Goal: Task Accomplishment & Management: Manage account settings

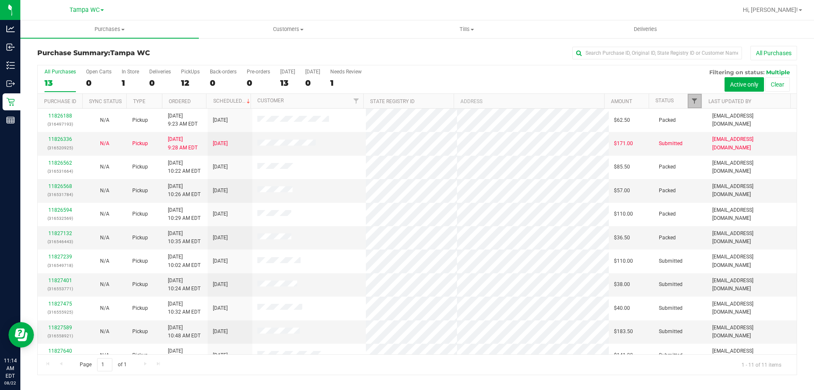
click at [694, 104] on span "Filter" at bounding box center [694, 100] width 7 height 7
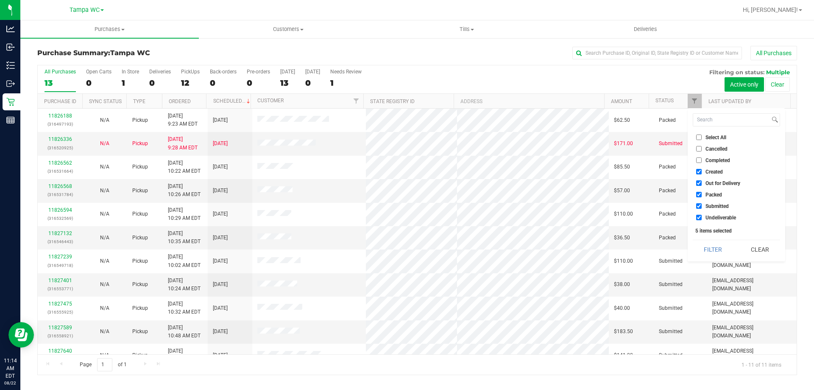
click at [701, 169] on input "Created" at bounding box center [699, 172] width 6 height 6
checkbox input "false"
click at [699, 183] on input "Out for Delivery" at bounding box center [699, 183] width 6 height 6
checkbox input "false"
click at [701, 197] on input "Packed" at bounding box center [699, 195] width 6 height 6
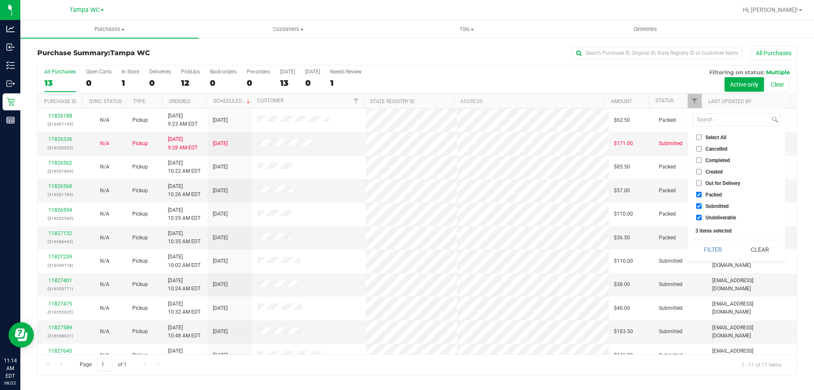
checkbox input "false"
click at [699, 222] on li "Undeliverable" at bounding box center [736, 217] width 87 height 9
click at [694, 214] on li "Undeliverable" at bounding box center [736, 217] width 87 height 9
click at [701, 214] on input "Undeliverable" at bounding box center [699, 217] width 6 height 6
checkbox input "false"
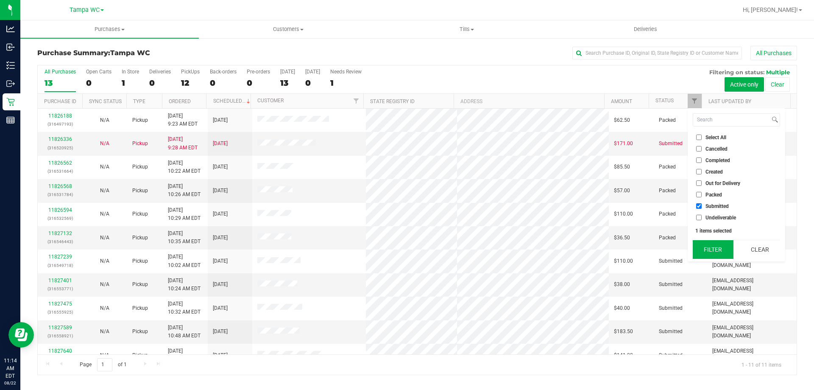
click at [707, 247] on button "Filter" at bounding box center [713, 249] width 41 height 19
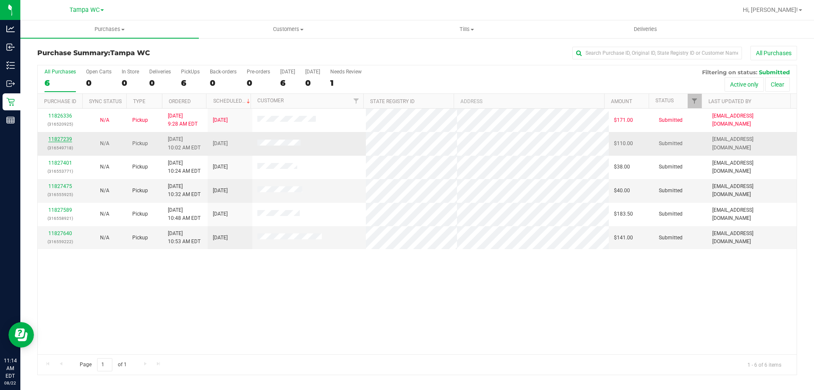
click at [59, 141] on link "11827239" at bounding box center [60, 139] width 24 height 6
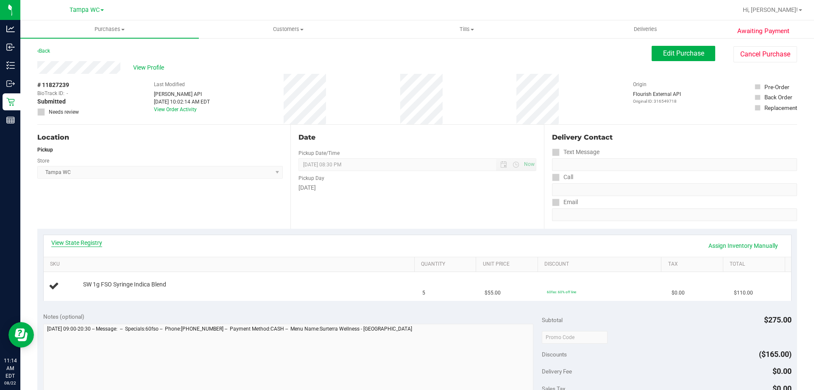
click at [89, 241] on link "View State Registry" at bounding box center [76, 242] width 51 height 8
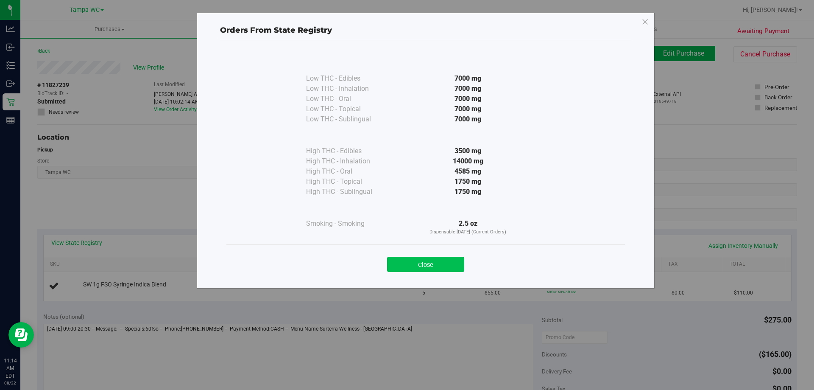
click at [418, 259] on button "Close" at bounding box center [425, 263] width 77 height 15
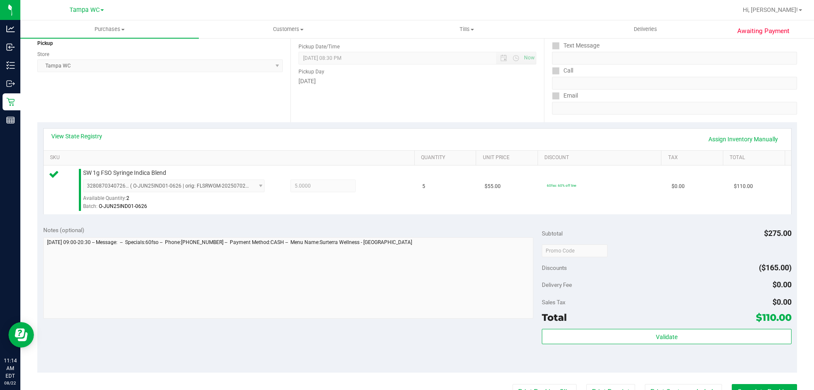
scroll to position [170, 0]
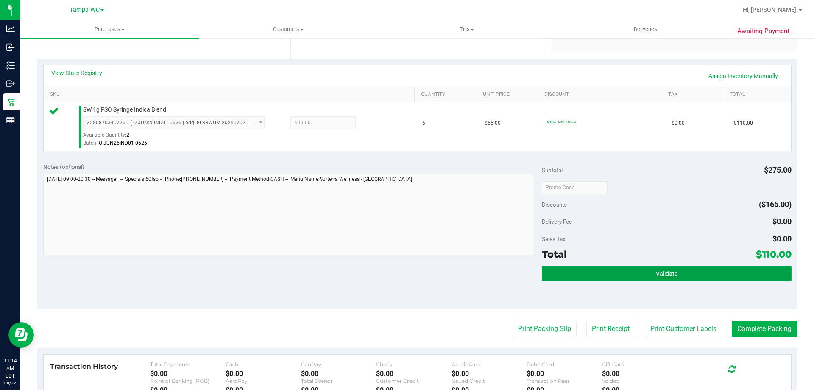
click at [621, 270] on button "Validate" at bounding box center [666, 272] width 249 height 15
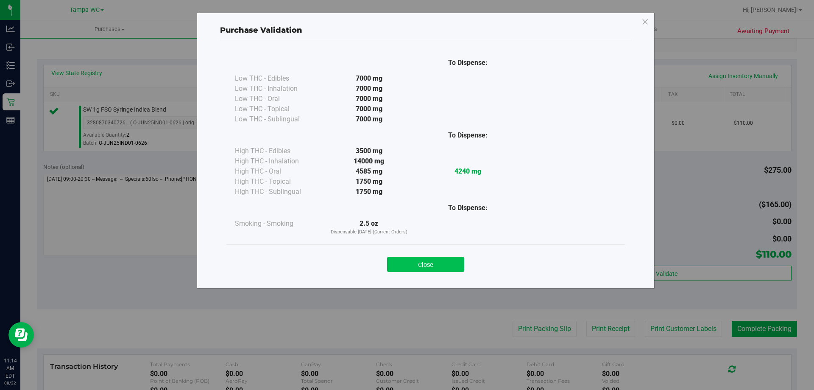
click at [438, 269] on button "Close" at bounding box center [425, 263] width 77 height 15
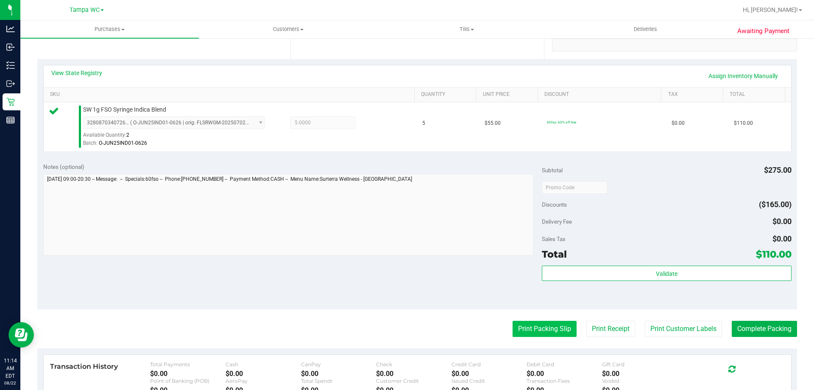
click at [541, 323] on button "Print Packing Slip" at bounding box center [544, 328] width 64 height 16
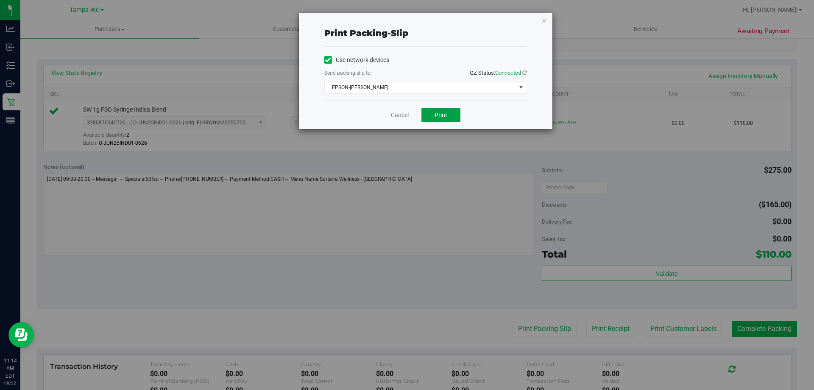
click at [445, 118] on button "Print" at bounding box center [440, 115] width 39 height 14
click at [394, 114] on link "Cancel" at bounding box center [400, 115] width 18 height 9
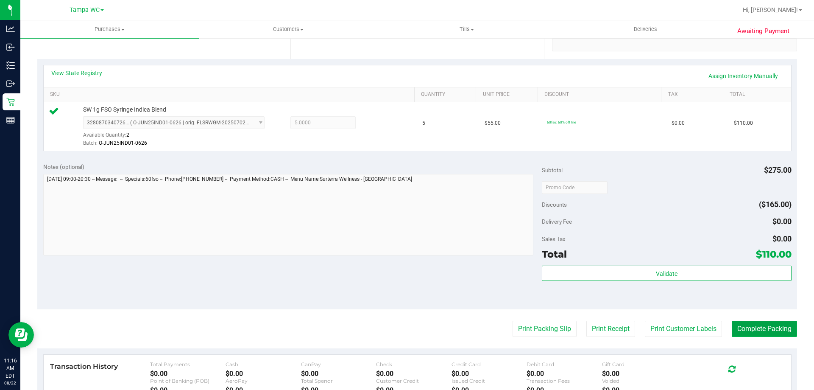
click at [760, 329] on button "Complete Packing" at bounding box center [764, 328] width 65 height 16
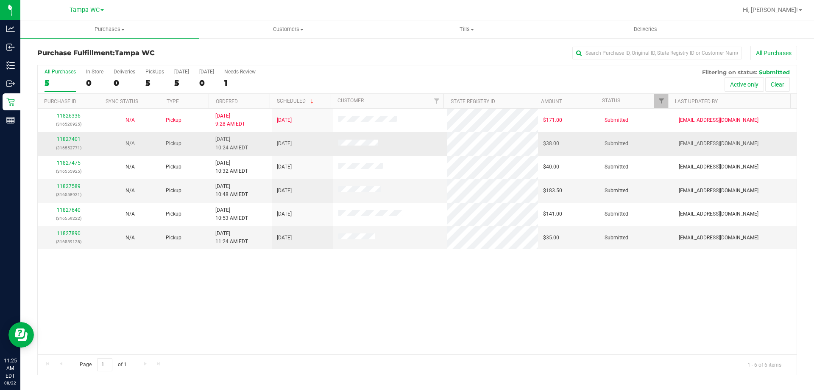
click at [68, 140] on link "11827401" at bounding box center [69, 139] width 24 height 6
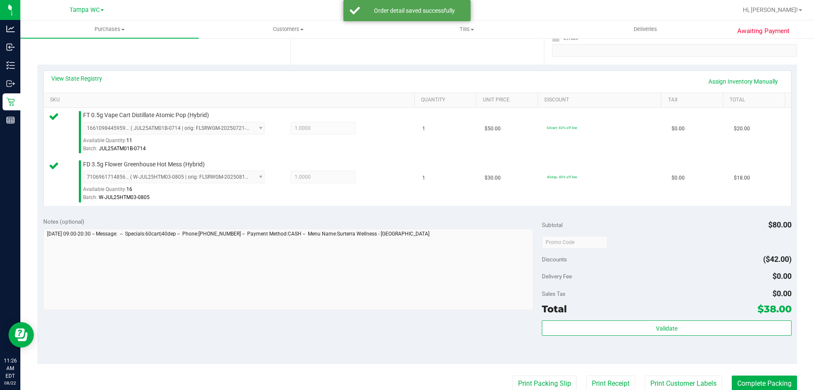
scroll to position [170, 0]
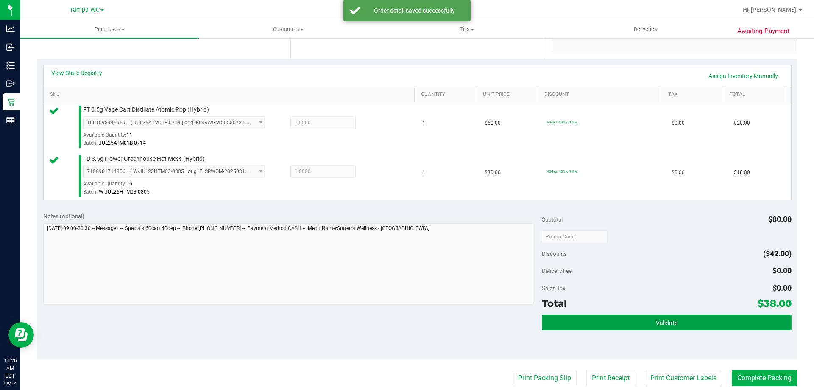
click at [646, 322] on button "Validate" at bounding box center [666, 322] width 249 height 15
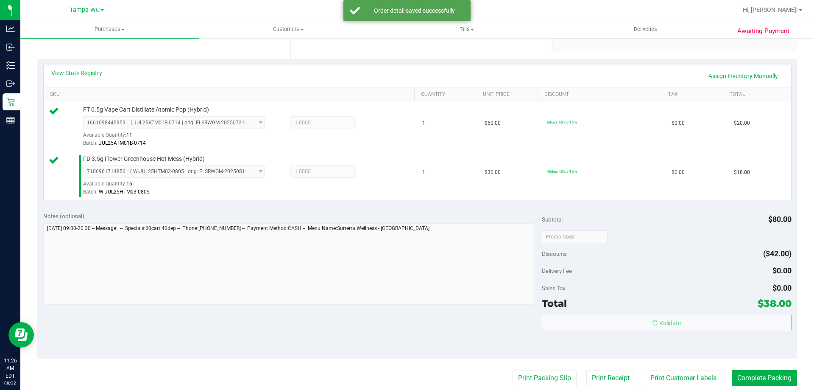
click at [645, 297] on body "Analytics Inbound Inventory Outbound Retail Reports 11:26 AM EDT 08/22/2025 08/…" at bounding box center [407, 195] width 814 height 390
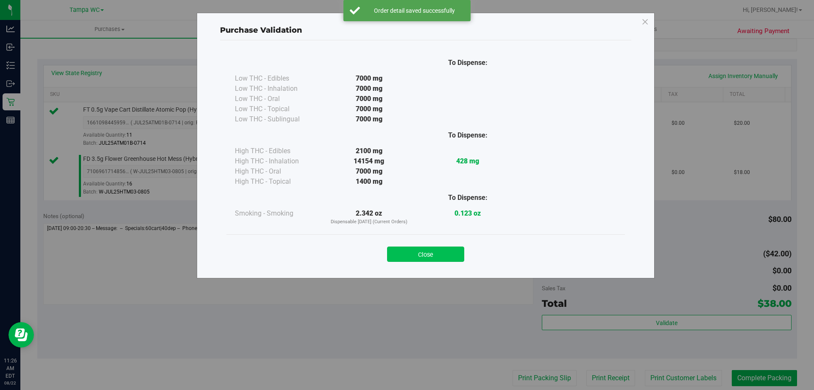
click at [413, 249] on button "Close" at bounding box center [425, 253] width 77 height 15
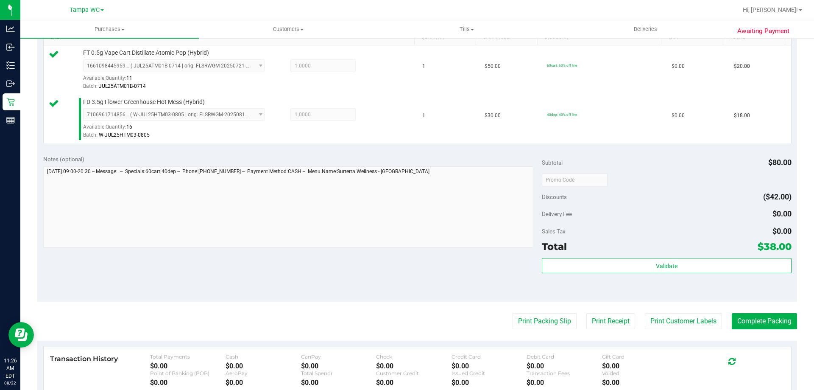
scroll to position [297, 0]
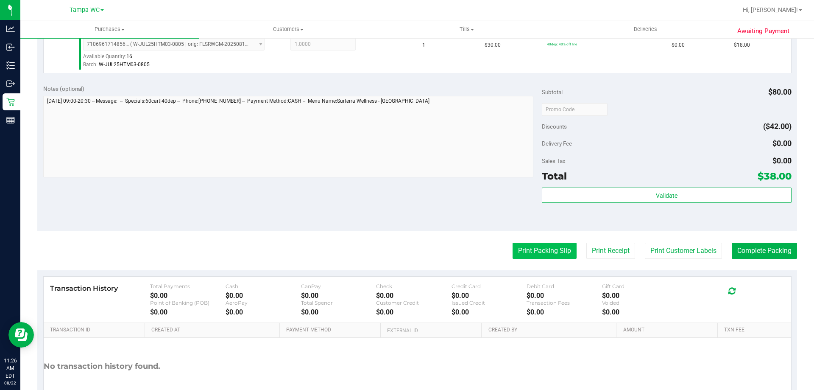
click at [535, 251] on button "Print Packing Slip" at bounding box center [544, 250] width 64 height 16
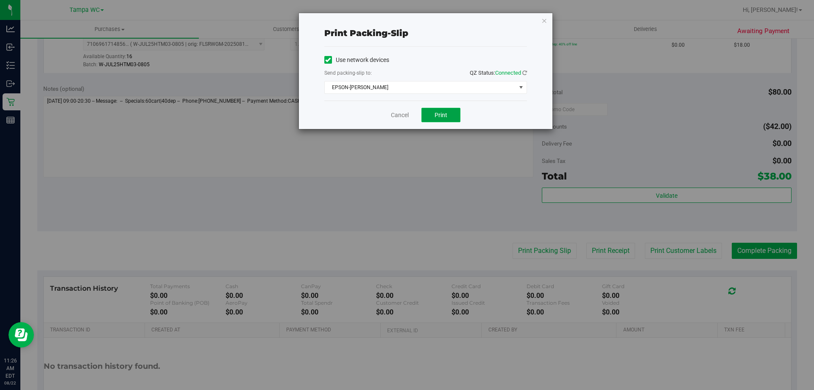
click at [443, 115] on span "Print" at bounding box center [440, 114] width 13 height 7
click at [408, 115] on link "Cancel" at bounding box center [400, 115] width 18 height 9
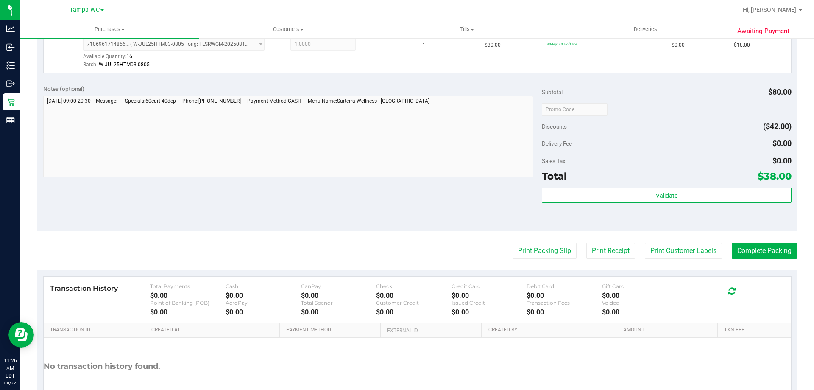
click at [438, 233] on purchase-details "Back Edit Purchase Cancel Purchase View Profile # 11827401 BioTrack ID: - Submi…" at bounding box center [417, 89] width 760 height 680
click at [753, 254] on button "Complete Packing" at bounding box center [764, 250] width 65 height 16
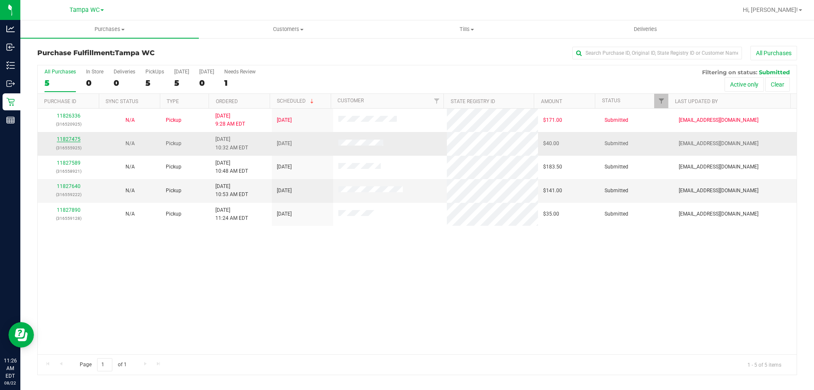
click at [70, 136] on link "11827475" at bounding box center [69, 139] width 24 height 6
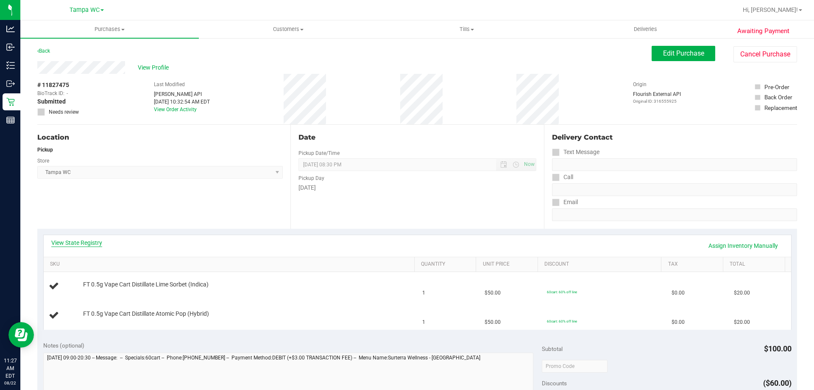
click at [63, 240] on link "View State Registry" at bounding box center [76, 242] width 51 height 8
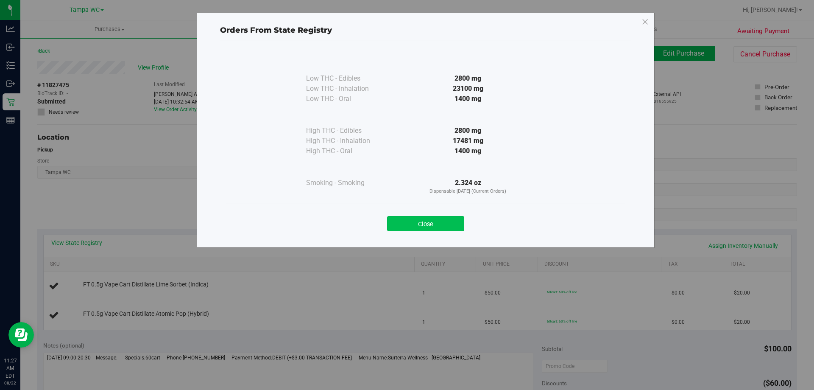
click at [444, 225] on button "Close" at bounding box center [425, 223] width 77 height 15
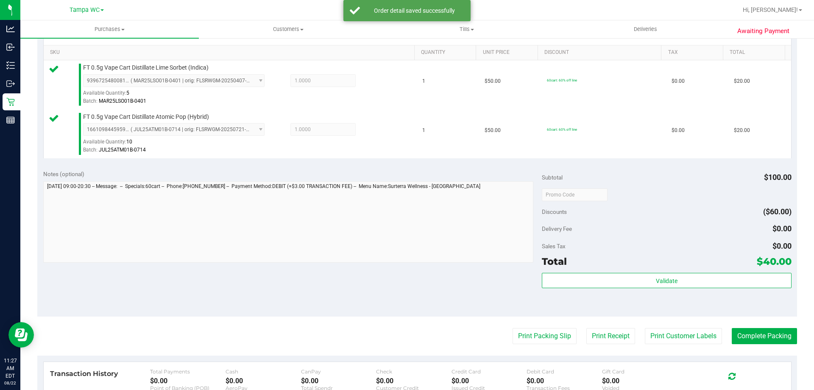
scroll to position [212, 0]
click at [573, 270] on div "Subtotal $100.00 Discounts ($60.00) Delivery Fee $0.00 Sales Tax $0.00 Total $4…" at bounding box center [666, 239] width 249 height 141
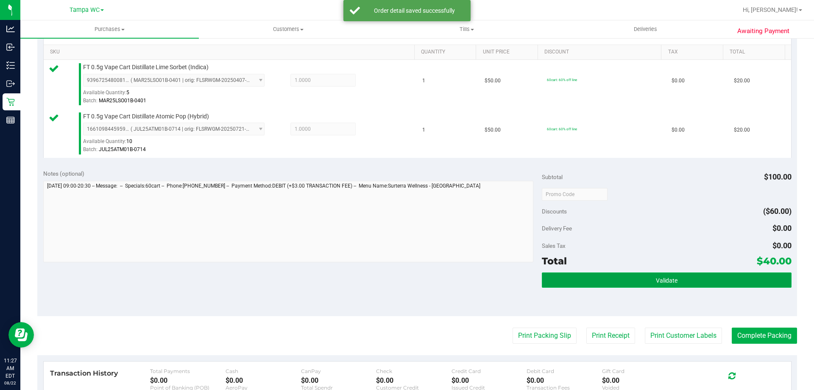
click at [574, 282] on button "Validate" at bounding box center [666, 279] width 249 height 15
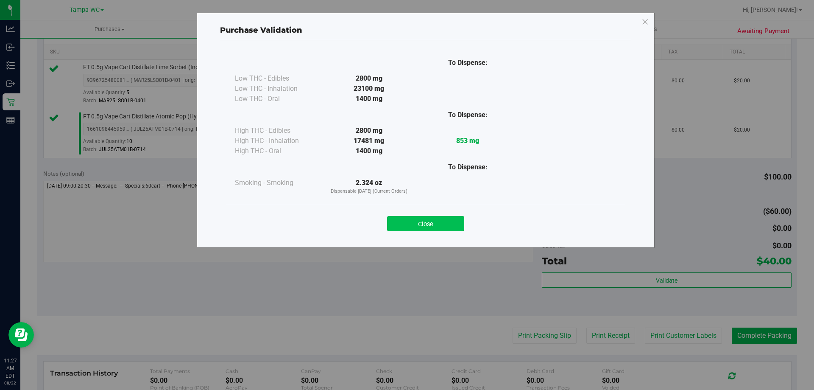
click at [410, 225] on button "Close" at bounding box center [425, 223] width 77 height 15
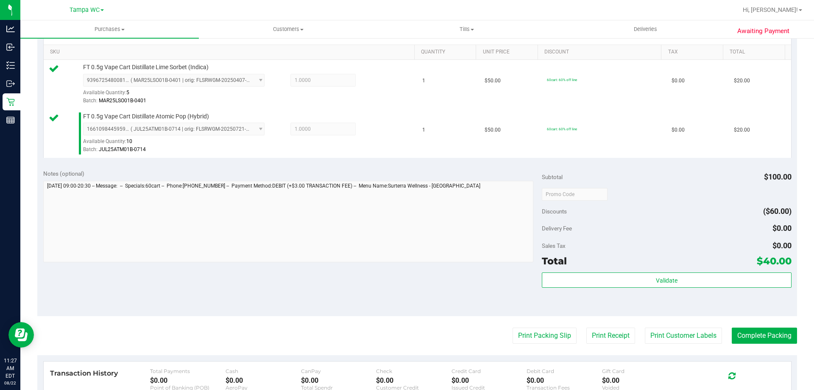
click at [508, 326] on purchase-details "Back Edit Purchase Cancel Purchase View Profile # 11827475 BioTrack ID: - Submi…" at bounding box center [417, 174] width 760 height 680
click at [512, 329] on button "Print Packing Slip" at bounding box center [544, 335] width 64 height 16
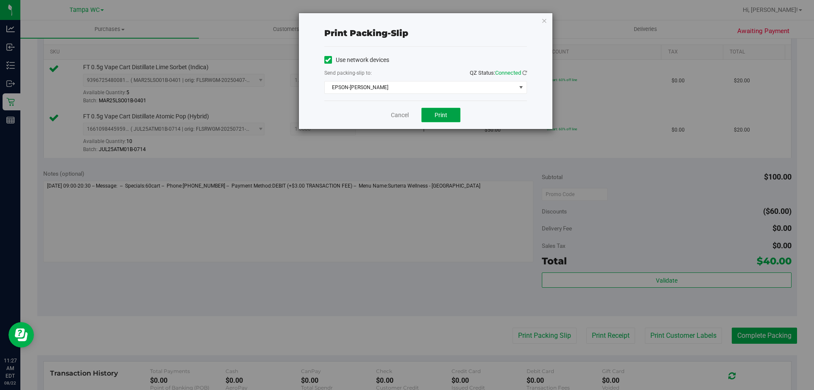
click at [446, 122] on button "Print" at bounding box center [440, 115] width 39 height 14
click at [393, 115] on link "Cancel" at bounding box center [400, 115] width 18 height 9
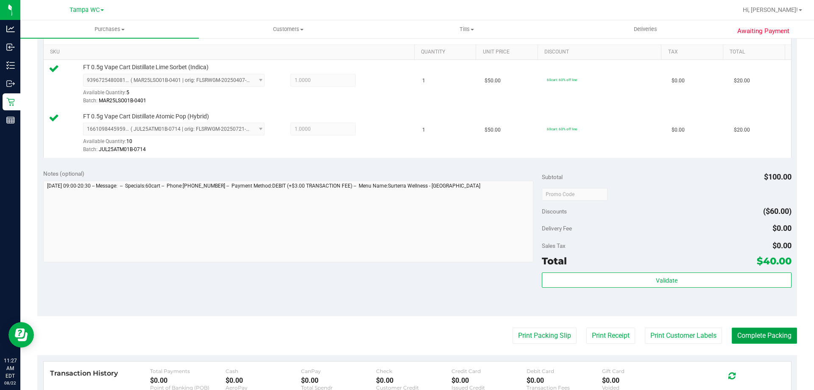
click at [758, 340] on button "Complete Packing" at bounding box center [764, 335] width 65 height 16
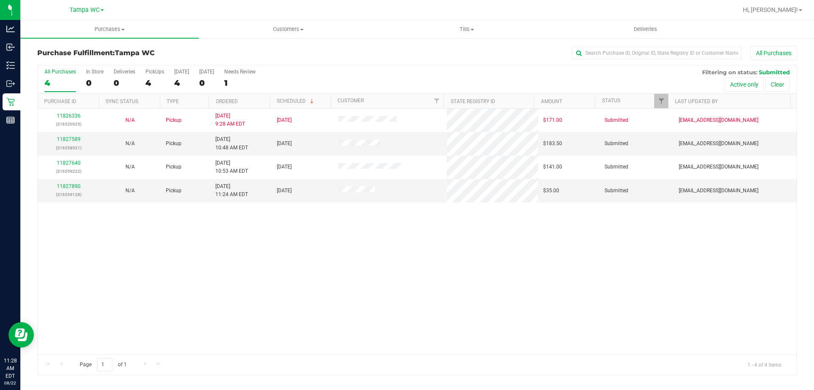
drag, startPoint x: 290, startPoint y: 341, endPoint x: 236, endPoint y: 271, distance: 88.3
click at [290, 341] on div "11826336 (316520925) N/A Pickup 8/22/2025 9:28 AM EDT 8/22/2025 $171.00 Submitt…" at bounding box center [417, 231] width 759 height 245
click at [61, 141] on link "11827589" at bounding box center [69, 139] width 24 height 6
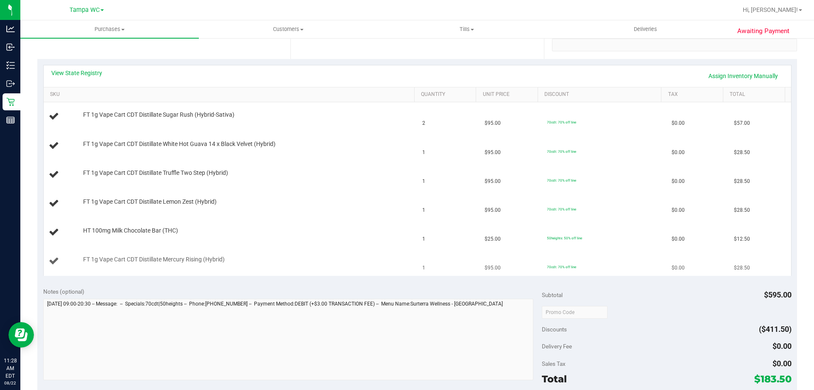
scroll to position [339, 0]
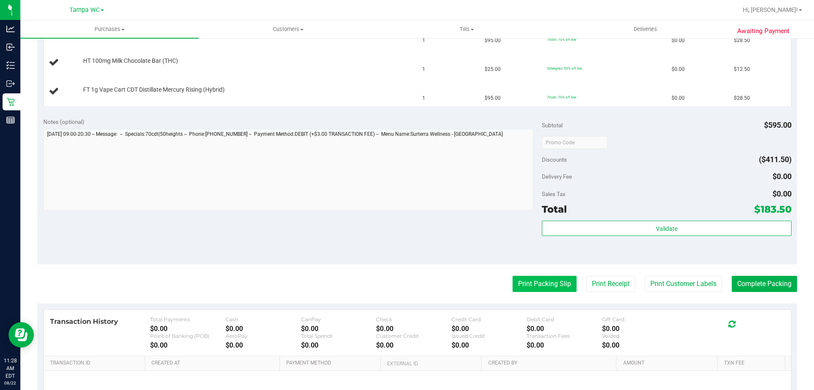
click at [521, 283] on button "Print Packing Slip" at bounding box center [544, 284] width 64 height 16
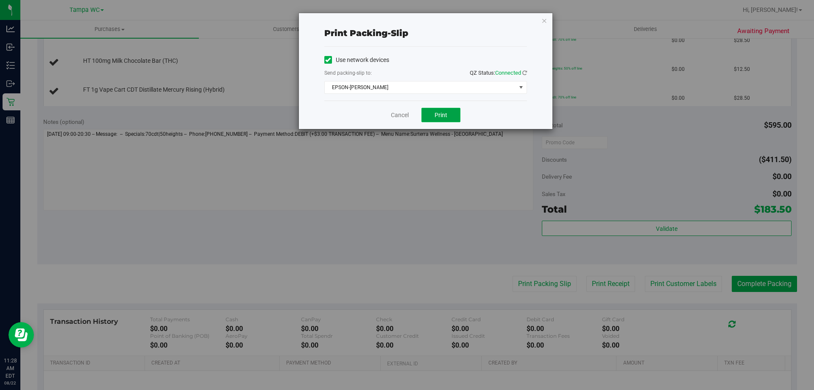
click at [435, 111] on span "Print" at bounding box center [440, 114] width 13 height 7
click at [396, 116] on link "Cancel" at bounding box center [400, 115] width 18 height 9
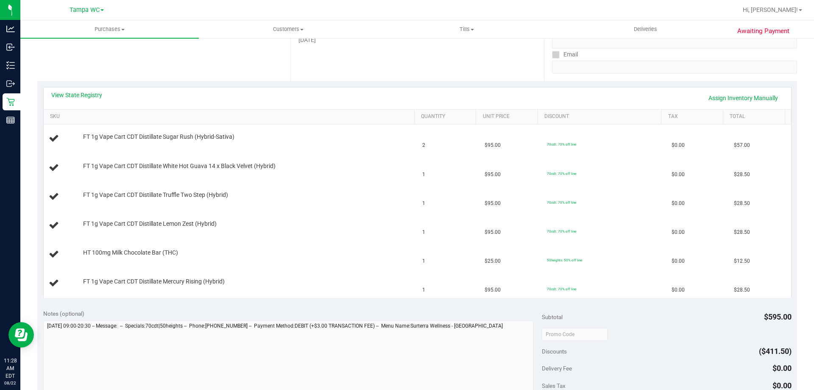
scroll to position [146, 0]
click at [81, 98] on link "View State Registry" at bounding box center [76, 96] width 51 height 8
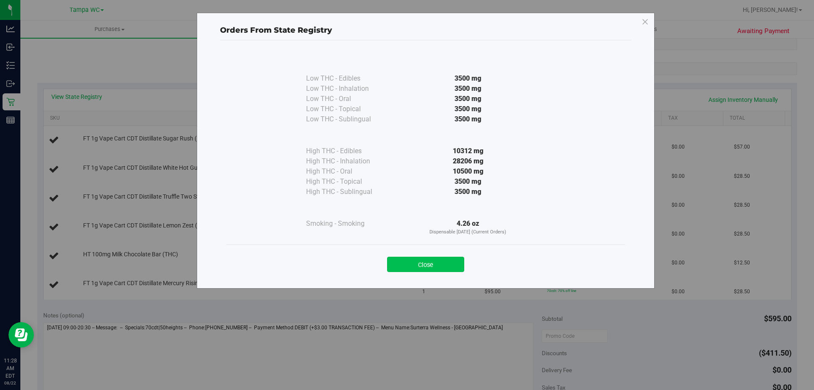
click at [437, 270] on button "Close" at bounding box center [425, 263] width 77 height 15
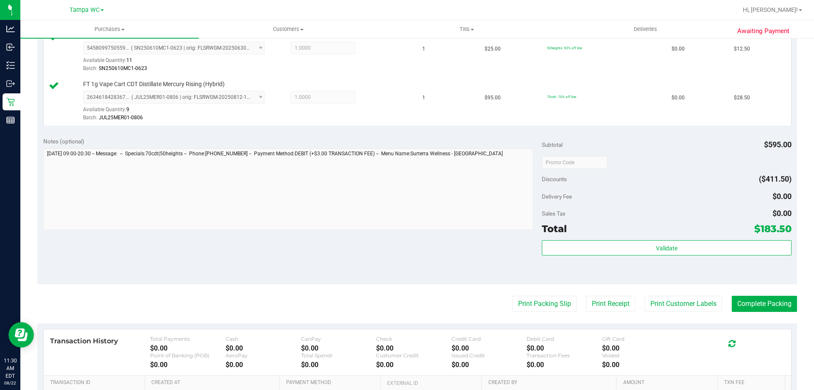
scroll to position [437, 0]
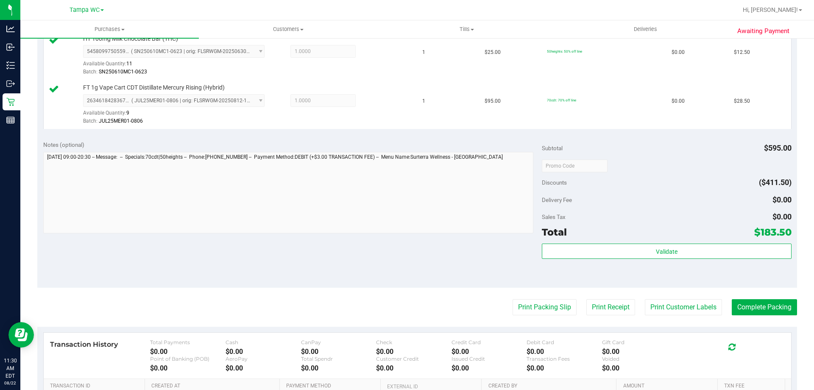
click at [664, 236] on div "Total $183.50" at bounding box center [666, 231] width 249 height 15
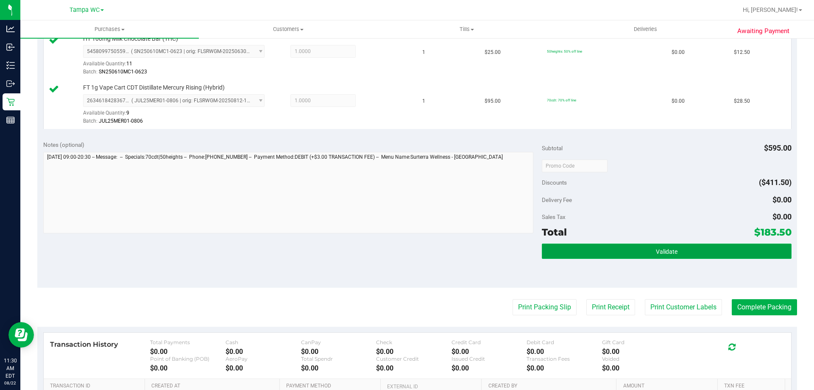
click at [656, 248] on span "Validate" at bounding box center [667, 251] width 22 height 7
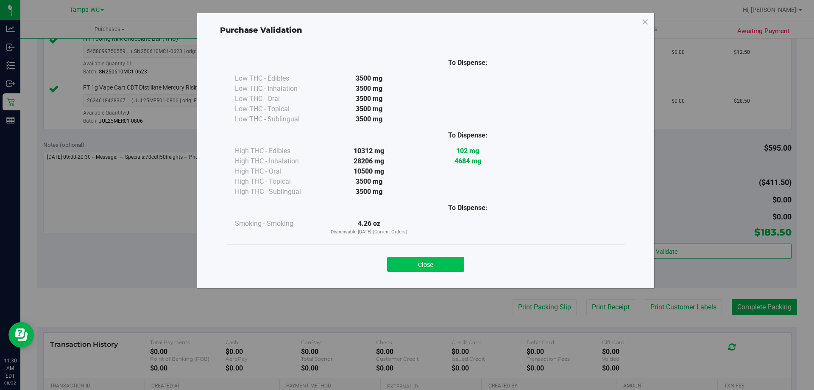
click at [440, 262] on button "Close" at bounding box center [425, 263] width 77 height 15
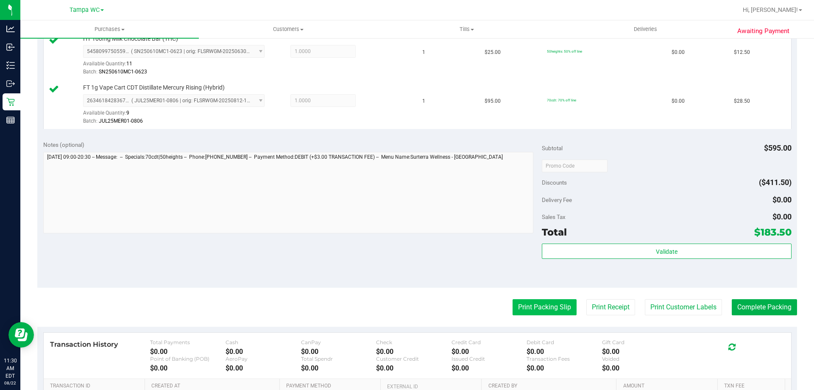
click at [560, 305] on button "Print Packing Slip" at bounding box center [544, 307] width 64 height 16
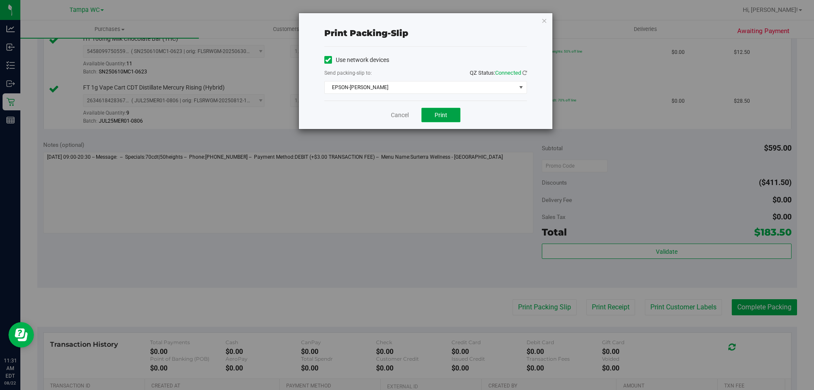
click at [437, 111] on span "Print" at bounding box center [440, 114] width 13 height 7
click at [407, 112] on link "Cancel" at bounding box center [400, 115] width 18 height 9
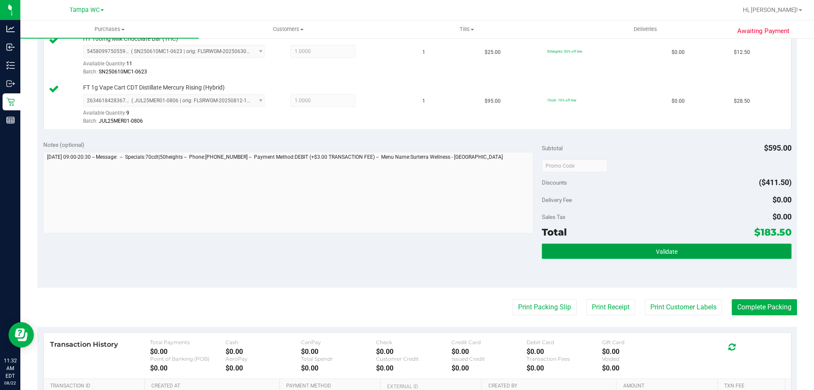
click at [677, 255] on button "Validate" at bounding box center [666, 250] width 249 height 15
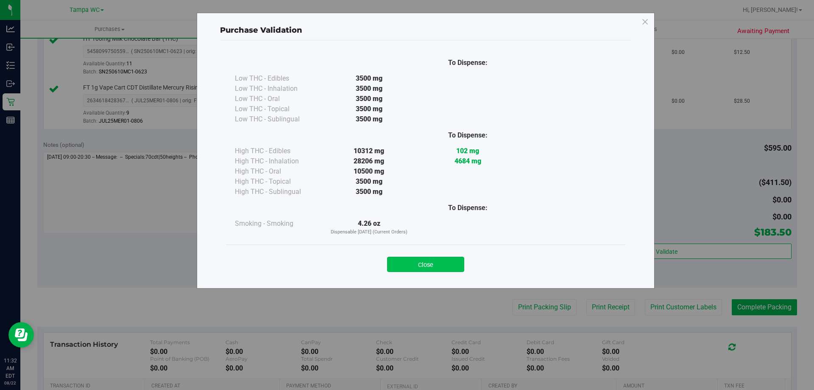
click at [438, 264] on button "Close" at bounding box center [425, 263] width 77 height 15
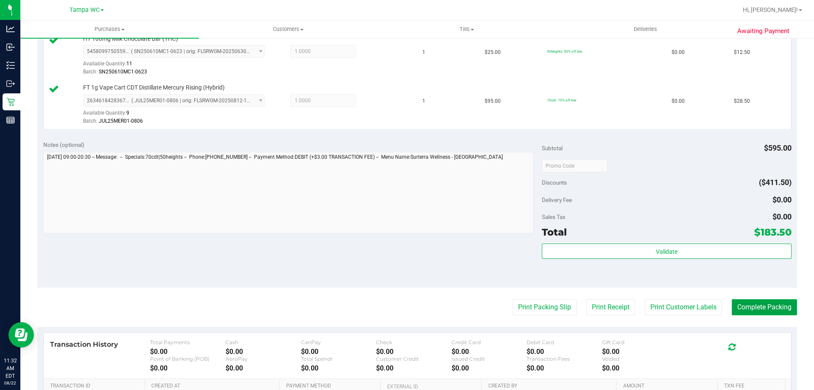
click at [763, 305] on button "Complete Packing" at bounding box center [764, 307] width 65 height 16
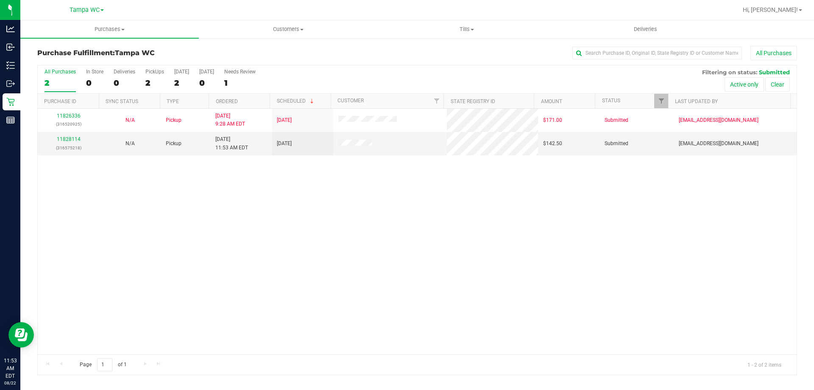
click at [233, 227] on div "11826336 (316520925) N/A Pickup 8/22/2025 9:28 AM EDT 8/22/2025 $171.00 Submitt…" at bounding box center [417, 231] width 759 height 245
click at [80, 143] on div "11828114 (316575218)" at bounding box center [68, 143] width 51 height 16
click at [72, 137] on link "11828114" at bounding box center [69, 139] width 24 height 6
click at [75, 137] on link "11828114" at bounding box center [69, 139] width 24 height 6
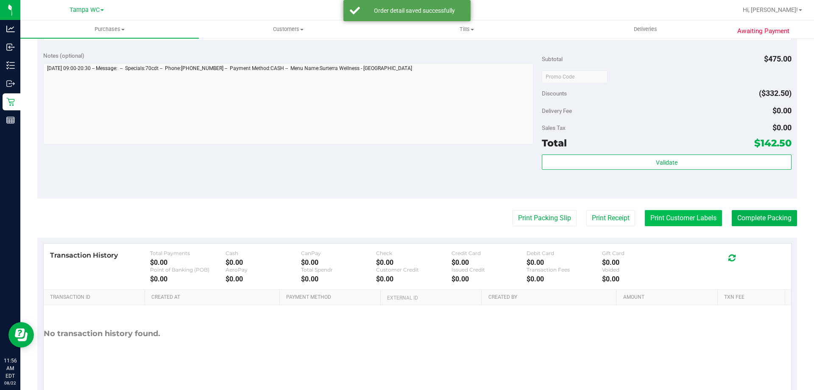
scroll to position [402, 0]
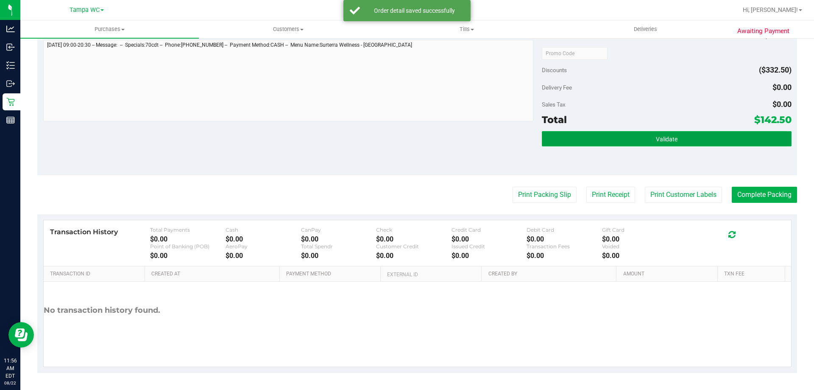
click at [635, 134] on button "Validate" at bounding box center [666, 138] width 249 height 15
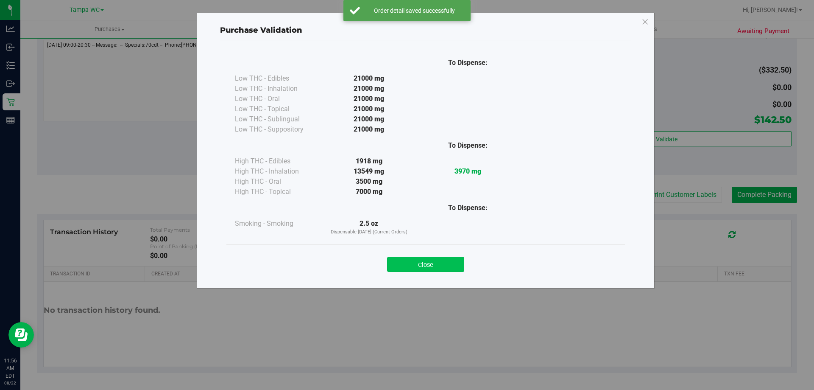
click at [421, 259] on button "Close" at bounding box center [425, 263] width 77 height 15
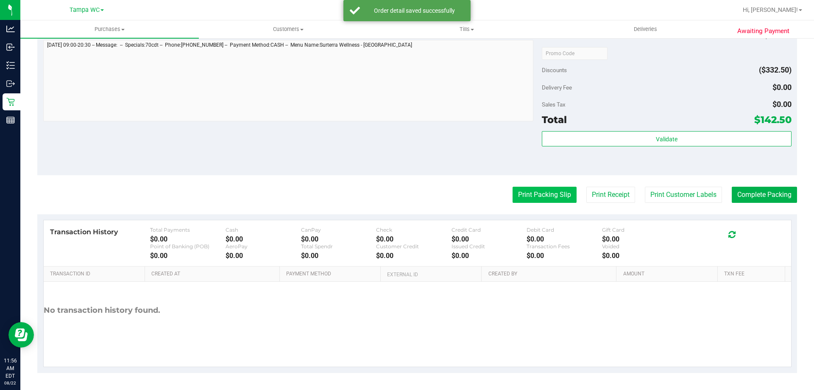
click at [529, 198] on button "Print Packing Slip" at bounding box center [544, 195] width 64 height 16
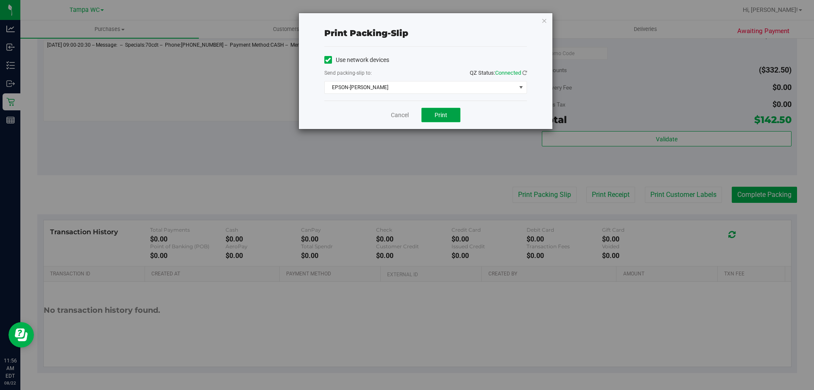
click at [442, 120] on button "Print" at bounding box center [440, 115] width 39 height 14
click at [402, 113] on link "Cancel" at bounding box center [400, 115] width 18 height 9
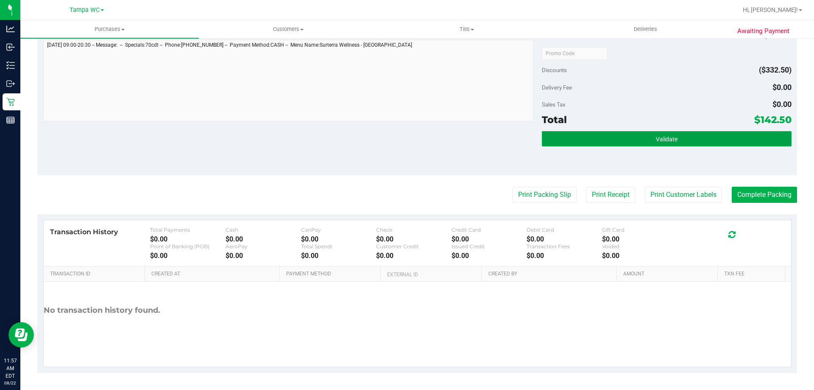
click at [588, 138] on button "Validate" at bounding box center [666, 138] width 249 height 15
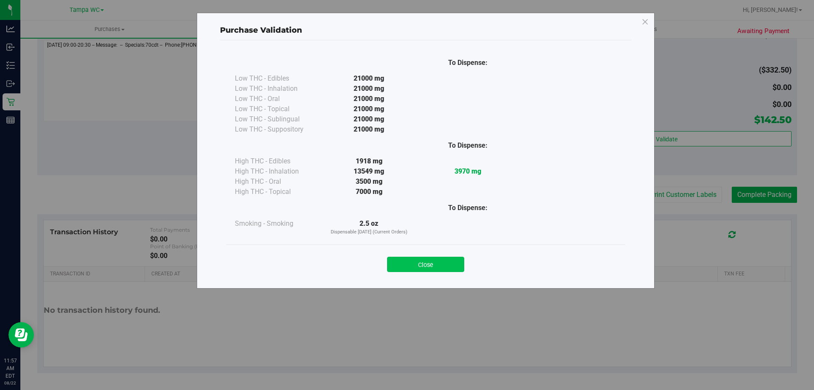
click at [415, 268] on button "Close" at bounding box center [425, 263] width 77 height 15
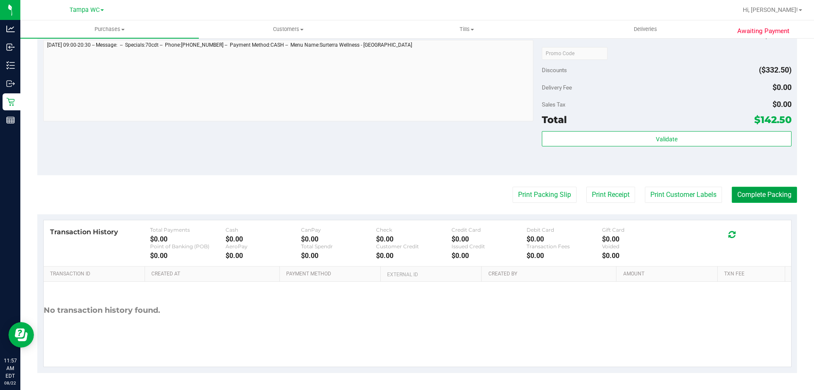
click at [763, 199] on button "Complete Packing" at bounding box center [764, 195] width 65 height 16
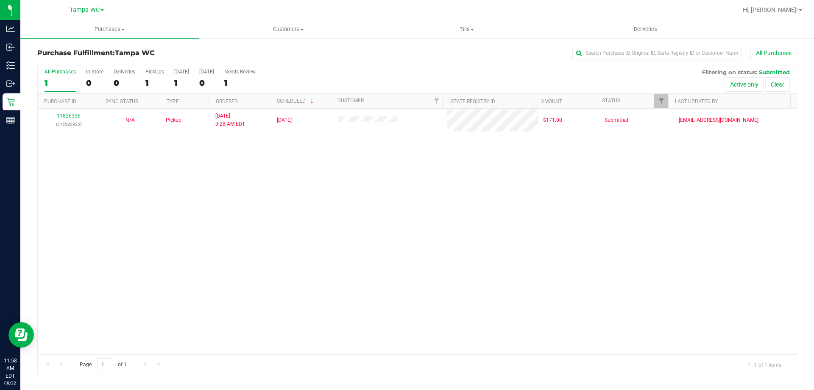
click at [285, 211] on div "11826336 (316520925) N/A Pickup 8/22/2025 9:28 AM EDT 8/22/2025 $171.00 Submitt…" at bounding box center [417, 231] width 759 height 245
click at [295, 218] on div "11826336 (316520925) N/A Pickup 8/22/2025 9:28 AM EDT 8/22/2025 $171.00 Submitt…" at bounding box center [417, 231] width 759 height 245
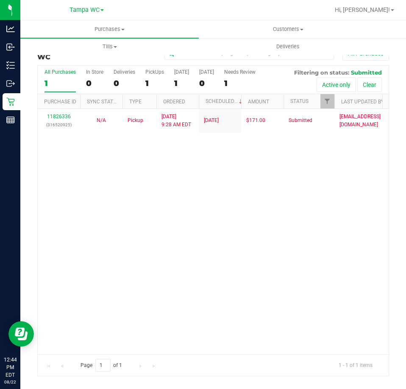
drag, startPoint x: 133, startPoint y: 165, endPoint x: 97, endPoint y: 142, distance: 42.8
click at [132, 165] on div "11826336 (316520925) N/A Pickup 8/22/2025 9:28 AM EDT 8/22/2025 $171.00 Submitt…" at bounding box center [213, 231] width 351 height 245
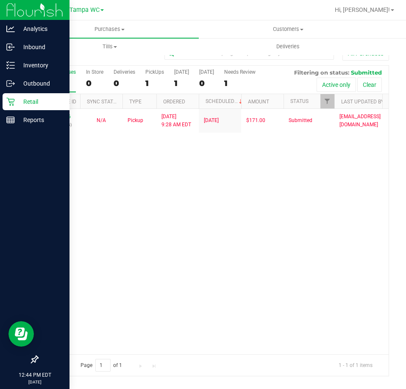
click at [12, 101] on icon at bounding box center [10, 101] width 8 height 8
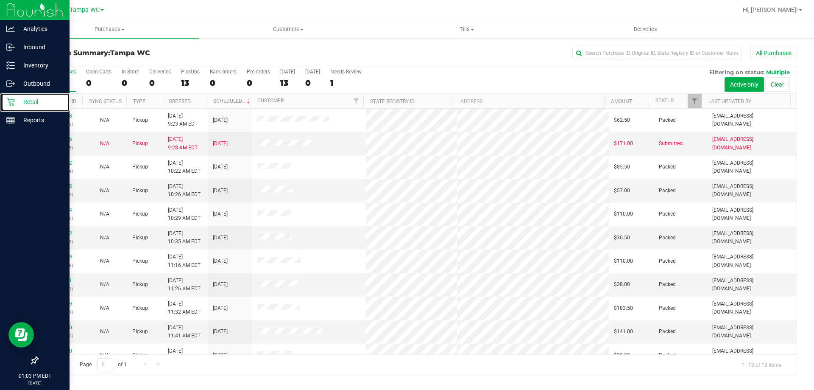
scroll to position [59, 0]
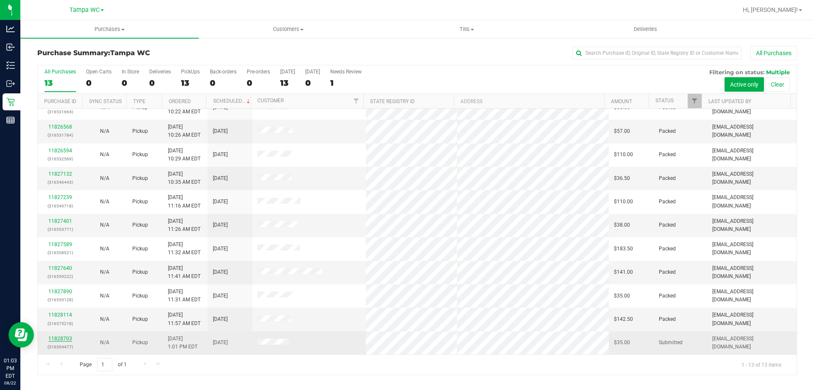
click at [67, 340] on link "11828703" at bounding box center [60, 338] width 24 height 6
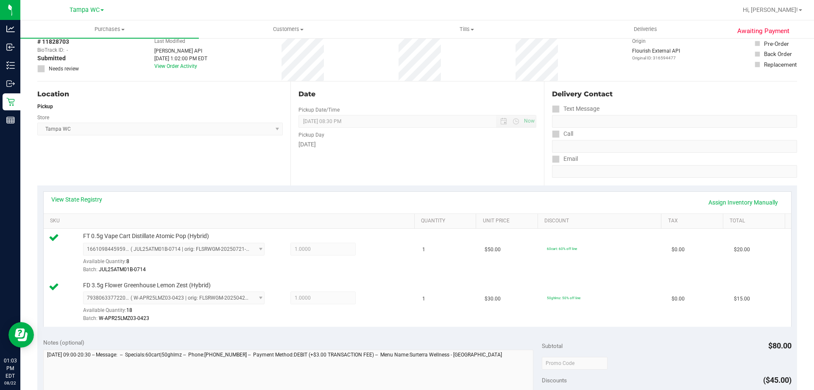
click at [423, 193] on div "View State Registry Assign Inventory Manually" at bounding box center [417, 203] width 747 height 22
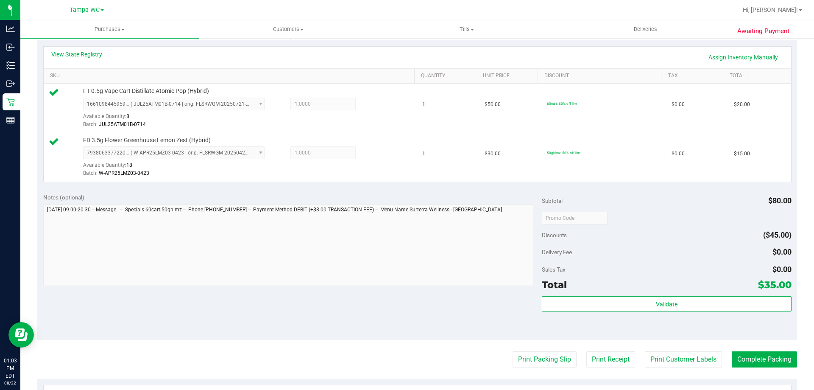
scroll to position [188, 0]
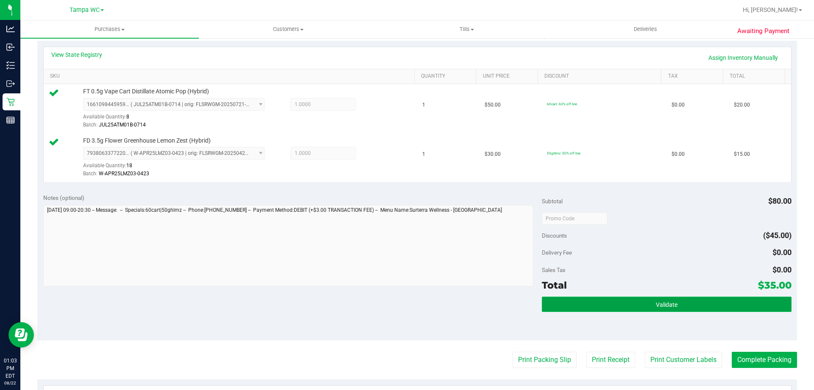
click at [666, 298] on button "Validate" at bounding box center [666, 303] width 249 height 15
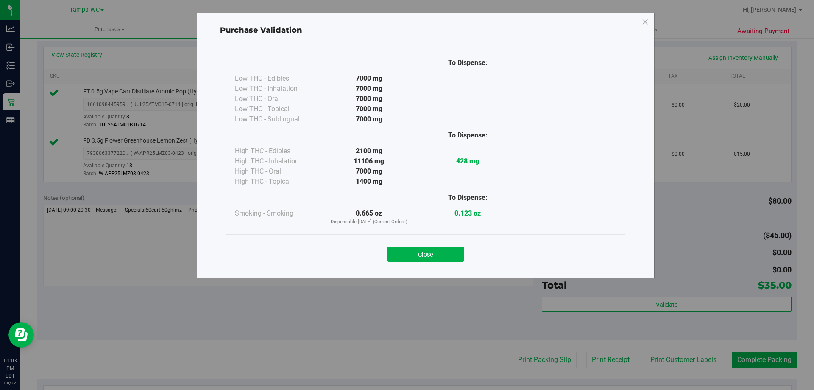
click at [518, 356] on div "Purchase Validation To Dispense: Low THC - Edibles 7000 mg" at bounding box center [410, 195] width 820 height 390
click at [428, 253] on button "Close" at bounding box center [425, 253] width 77 height 15
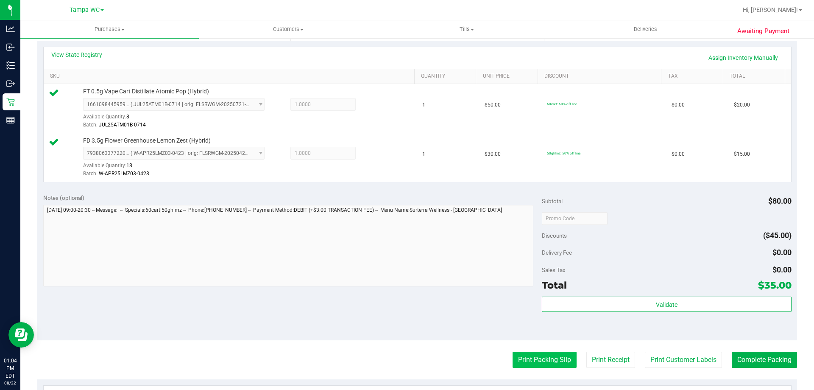
click at [524, 360] on button "Print Packing Slip" at bounding box center [544, 359] width 64 height 16
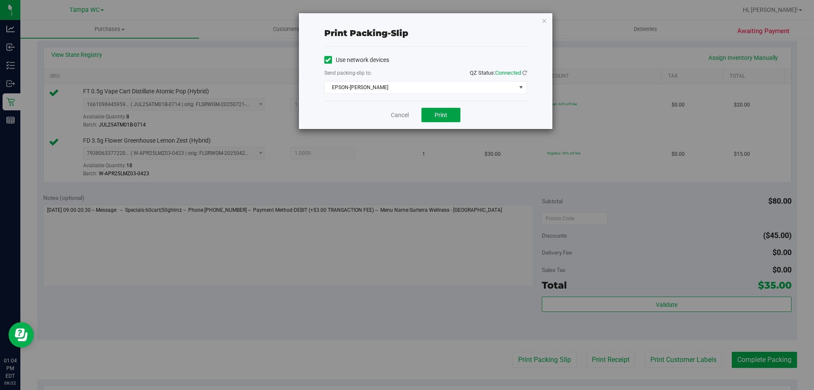
click at [441, 115] on span "Print" at bounding box center [440, 114] width 13 height 7
click at [407, 111] on link "Cancel" at bounding box center [400, 115] width 18 height 9
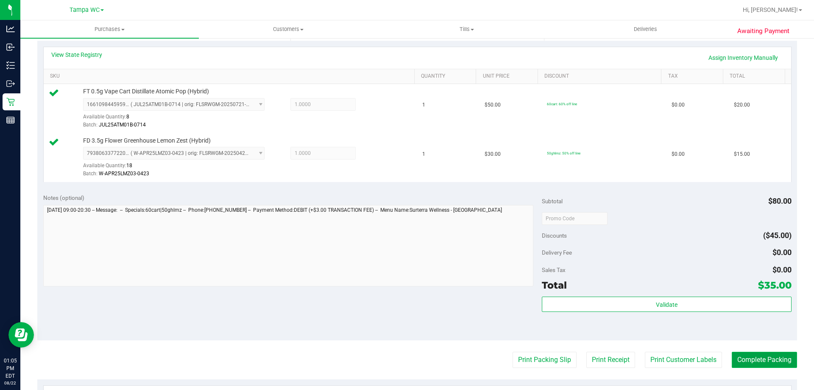
click at [749, 352] on button "Complete Packing" at bounding box center [764, 359] width 65 height 16
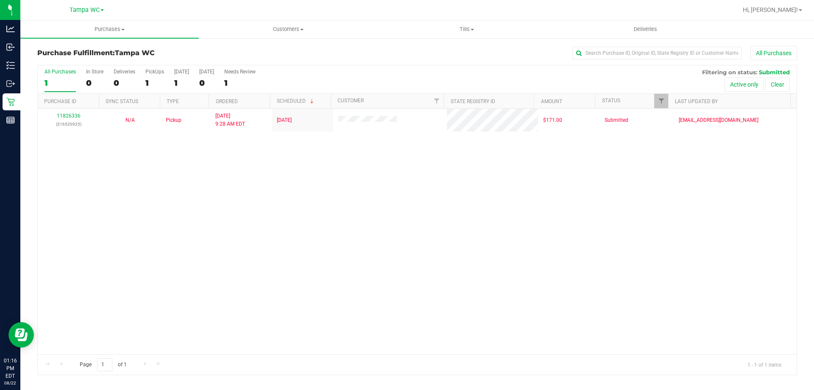
click at [348, 158] on div "11826336 (316520925) N/A Pickup 8/22/2025 9:28 AM EDT 8/22/2025 $171.00 Submitt…" at bounding box center [417, 231] width 759 height 245
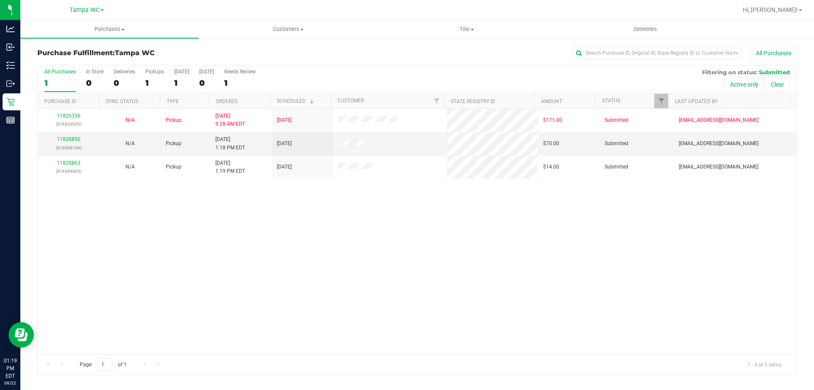
click at [323, 250] on div "11826336 (316520925) N/A Pickup 8/22/2025 9:28 AM EDT 8/22/2025 $171.00 Submitt…" at bounding box center [417, 231] width 759 height 245
drag, startPoint x: 346, startPoint y: 185, endPoint x: 573, endPoint y: 246, distance: 235.2
click at [573, 246] on div "11826336 (316520925) N/A Pickup 8/22/2025 9:28 AM EDT 8/22/2025 $171.00 Submitt…" at bounding box center [417, 231] width 759 height 245
click at [479, 224] on div "11826336 (316520925) N/A Pickup 8/22/2025 9:28 AM EDT 8/22/2025 $171.00 Submitt…" at bounding box center [417, 231] width 759 height 245
click at [374, 214] on div "11826336 (316520925) N/A Pickup 8/22/2025 9:28 AM EDT 8/22/2025 $171.00 Submitt…" at bounding box center [417, 231] width 759 height 245
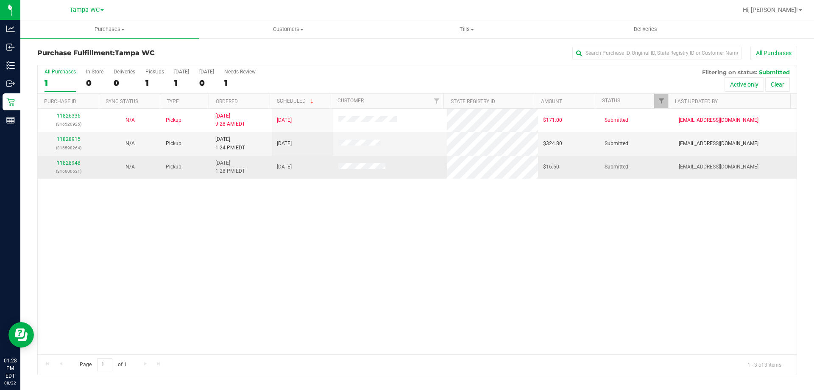
click at [59, 166] on div "11828948 (316600631)" at bounding box center [68, 167] width 51 height 16
click at [65, 162] on link "11828948" at bounding box center [69, 163] width 24 height 6
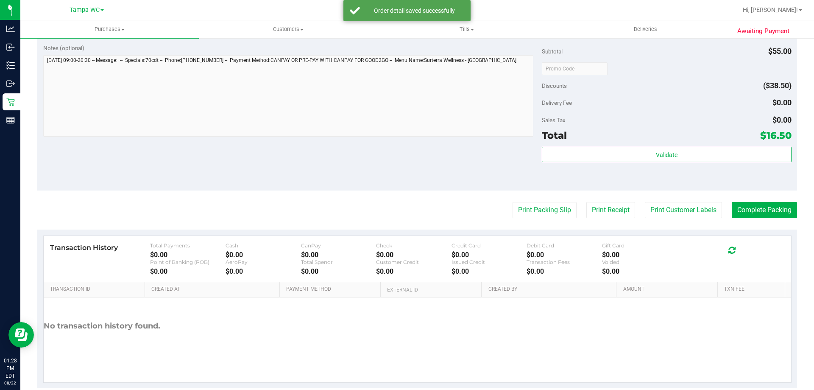
scroll to position [304, 0]
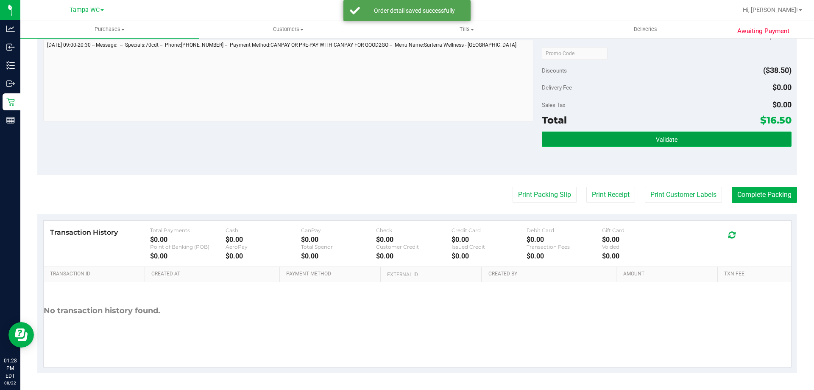
click at [631, 138] on button "Validate" at bounding box center [666, 138] width 249 height 15
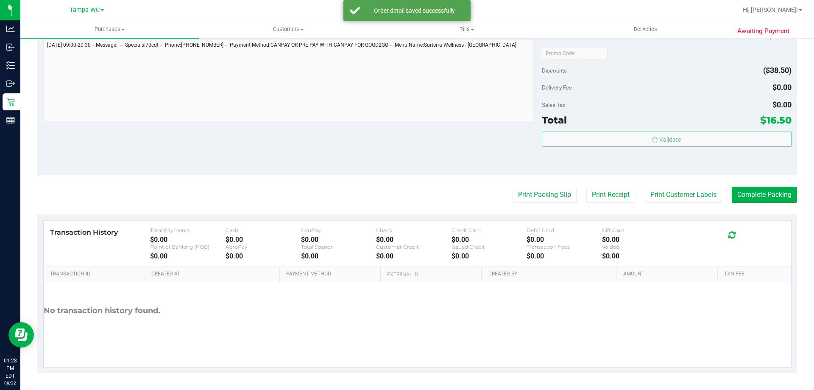
click at [638, 117] on body "Analytics Inbound Inventory Outbound Retail Reports 01:28 PM EDT 08/22/2025 08/…" at bounding box center [407, 195] width 814 height 390
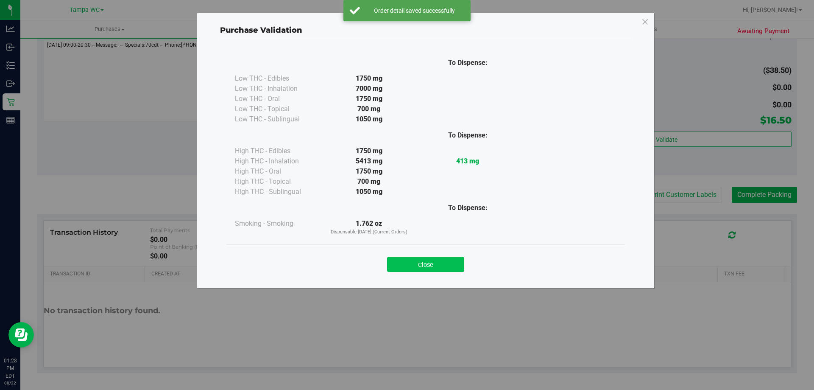
click at [434, 265] on button "Close" at bounding box center [425, 263] width 77 height 15
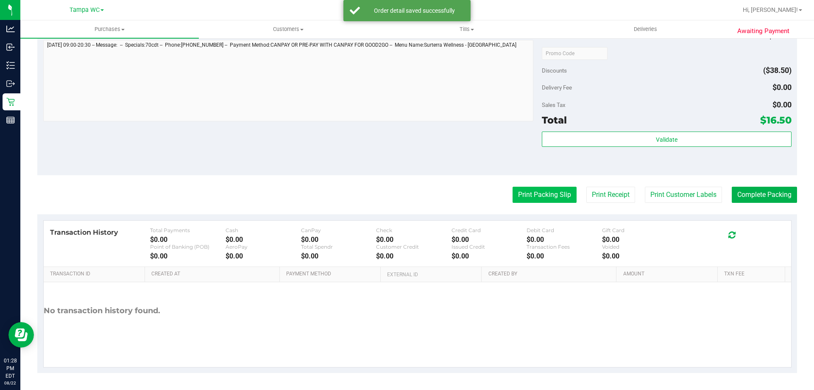
click at [540, 196] on button "Print Packing Slip" at bounding box center [544, 195] width 64 height 16
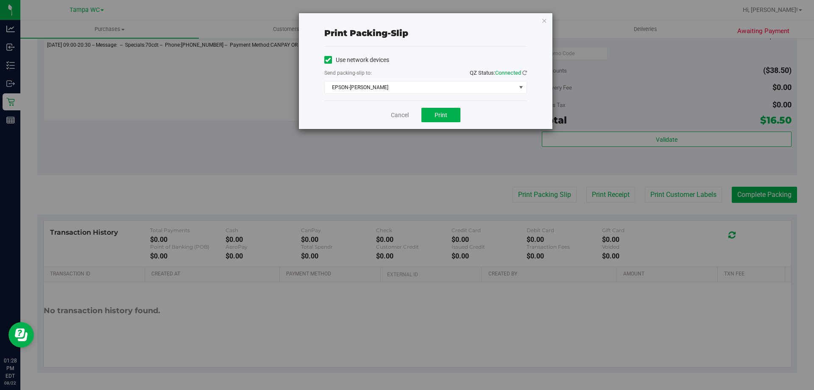
click at [451, 106] on div "Cancel Print" at bounding box center [425, 114] width 203 height 28
click at [450, 111] on button "Print" at bounding box center [440, 115] width 39 height 14
click at [398, 117] on link "Cancel" at bounding box center [400, 115] width 18 height 9
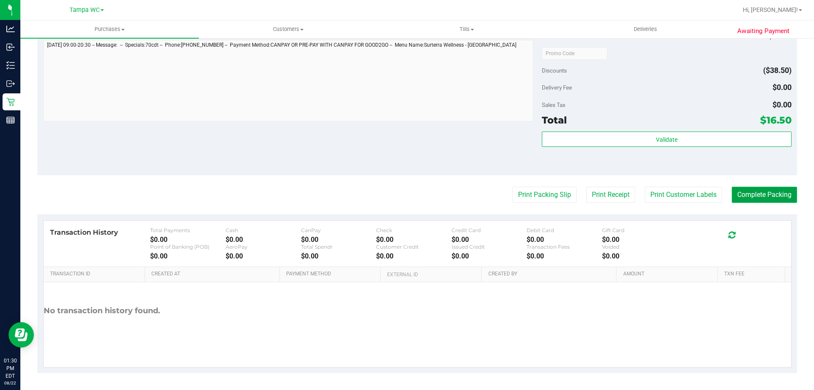
click at [743, 201] on button "Complete Packing" at bounding box center [764, 195] width 65 height 16
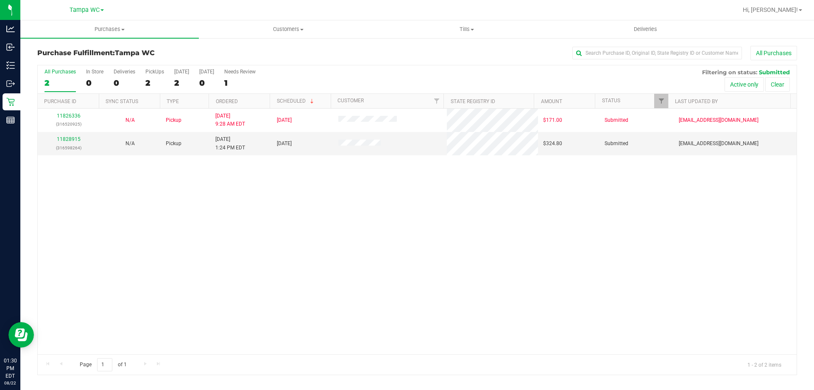
click at [370, 213] on div "11826336 (316520925) N/A Pickup 8/22/2025 9:28 AM EDT 8/22/2025 $171.00 Submitt…" at bounding box center [417, 231] width 759 height 245
click at [323, 216] on div "11826336 (316520925) N/A Pickup 8/22/2025 9:28 AM EDT 8/22/2025 $171.00 Submitt…" at bounding box center [417, 231] width 759 height 245
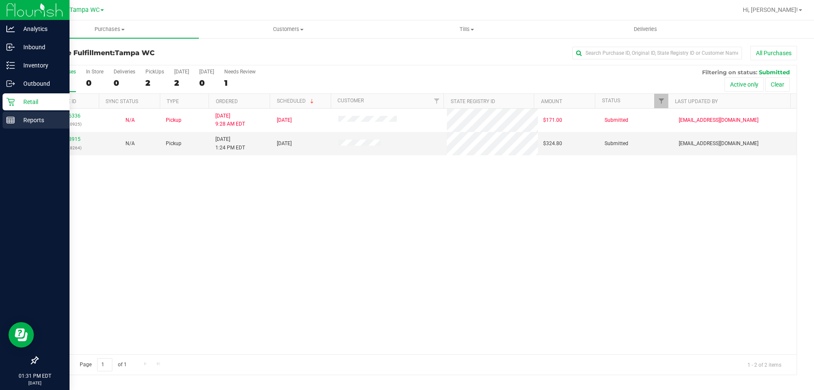
click at [6, 118] on div "Reports" at bounding box center [36, 119] width 67 height 17
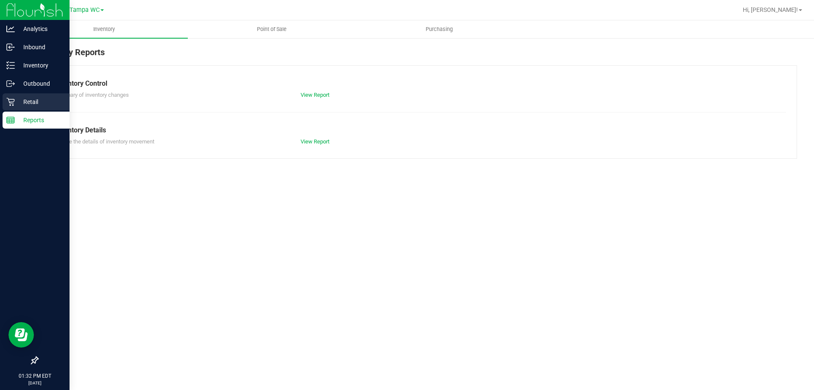
click at [16, 103] on p "Retail" at bounding box center [40, 102] width 51 height 10
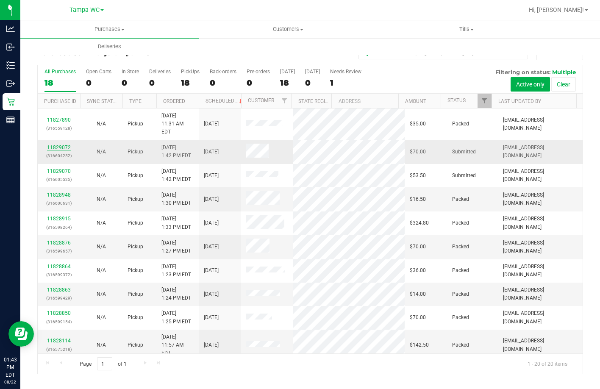
click at [53, 145] on link "11829072" at bounding box center [59, 148] width 24 height 6
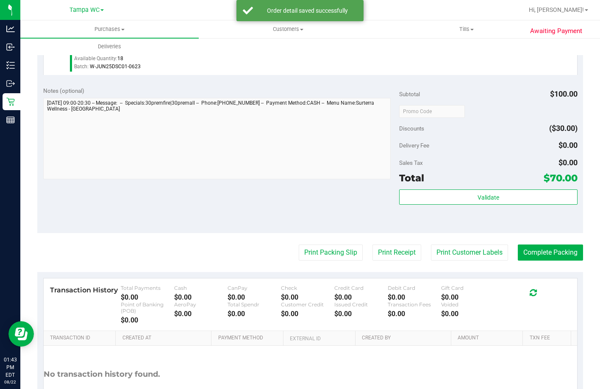
scroll to position [297, 0]
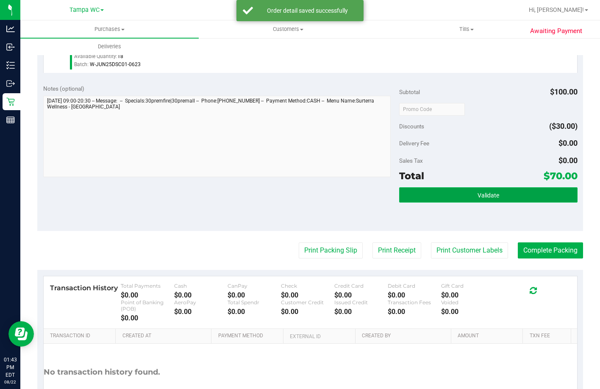
click at [479, 199] on span "Validate" at bounding box center [489, 195] width 22 height 7
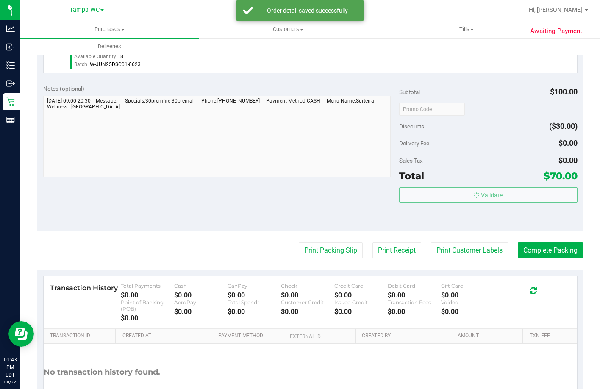
click at [489, 168] on div "Sales Tax $0.00" at bounding box center [488, 160] width 178 height 15
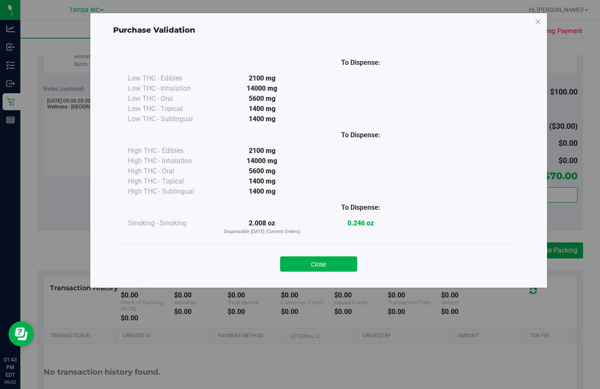
click at [315, 246] on div "Close" at bounding box center [319, 261] width 398 height 34
click at [309, 263] on button "Close" at bounding box center [318, 263] width 77 height 15
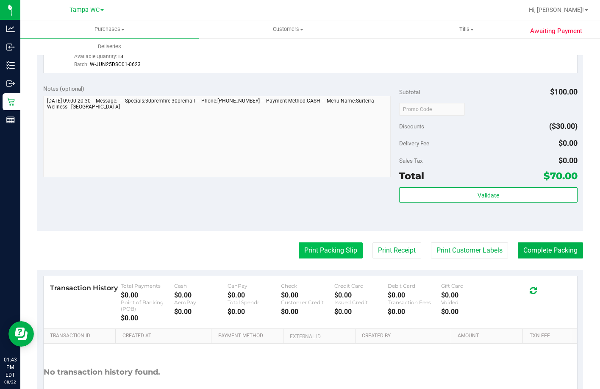
click at [315, 259] on button "Print Packing Slip" at bounding box center [331, 250] width 64 height 16
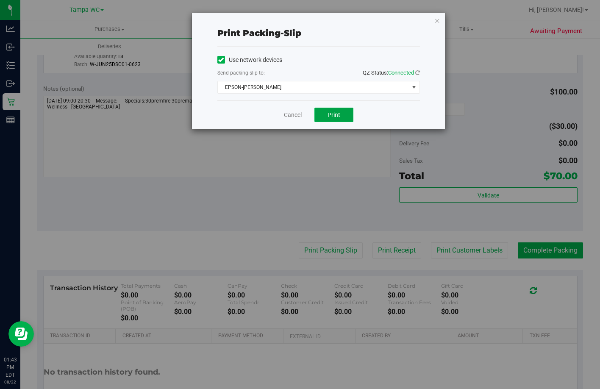
click at [331, 115] on span "Print" at bounding box center [334, 114] width 13 height 7
click at [287, 117] on link "Cancel" at bounding box center [293, 115] width 18 height 9
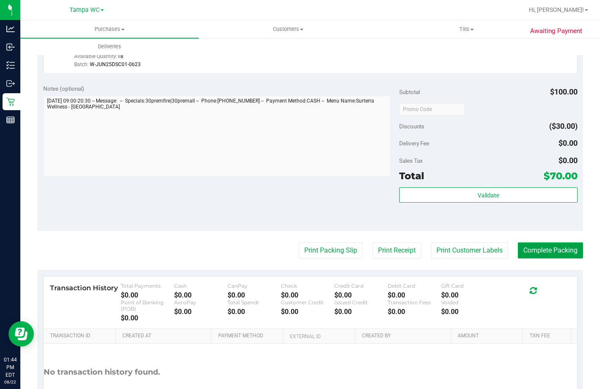
click at [564, 259] on button "Complete Packing" at bounding box center [550, 250] width 65 height 16
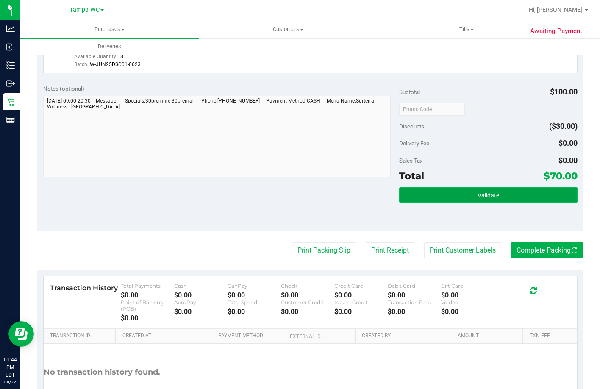
click at [493, 199] on span "Validate" at bounding box center [489, 195] width 22 height 7
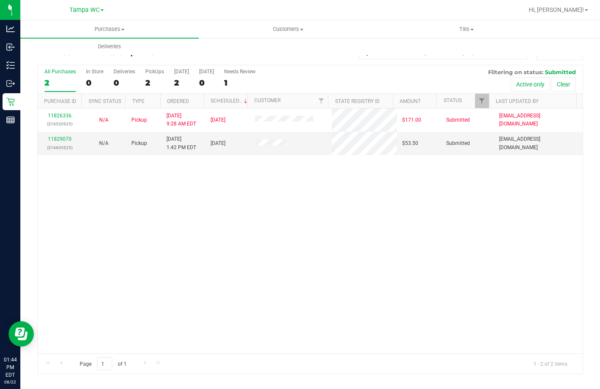
click at [229, 239] on div "11826336 (316520925) N/A Pickup 8/22/2025 9:28 AM EDT 8/22/2025 $171.00 Submitt…" at bounding box center [310, 231] width 545 height 245
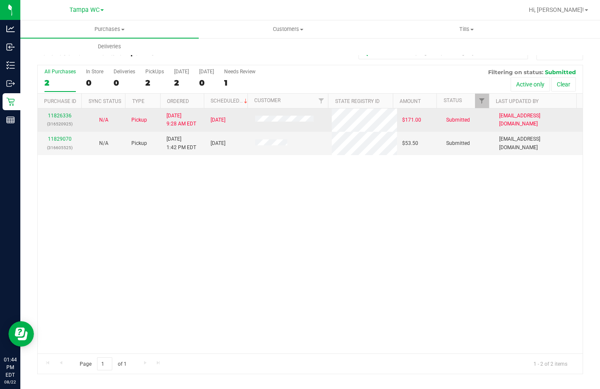
click at [61, 129] on td "11826336 (316520925)" at bounding box center [60, 120] width 44 height 23
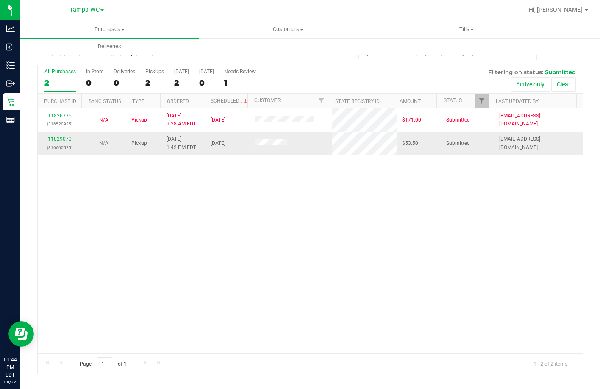
click at [65, 141] on link "11829070" at bounding box center [60, 139] width 24 height 6
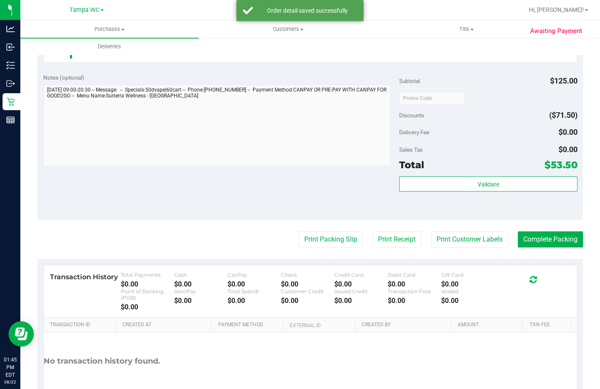
scroll to position [315, 0]
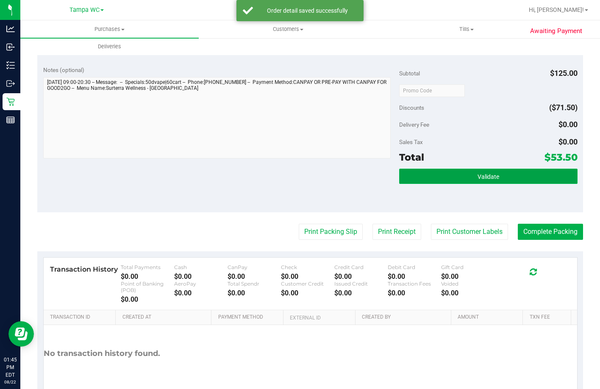
click at [481, 180] on span "Validate" at bounding box center [489, 176] width 22 height 7
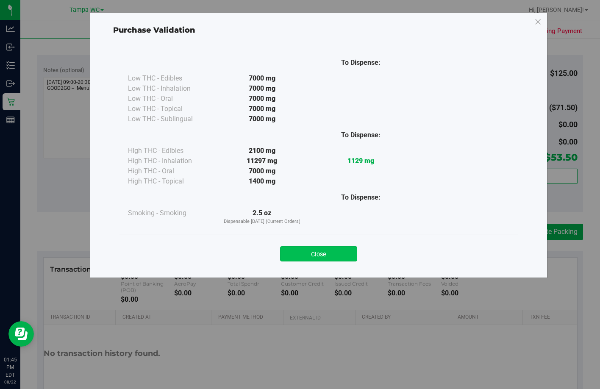
click at [325, 248] on button "Close" at bounding box center [318, 253] width 77 height 15
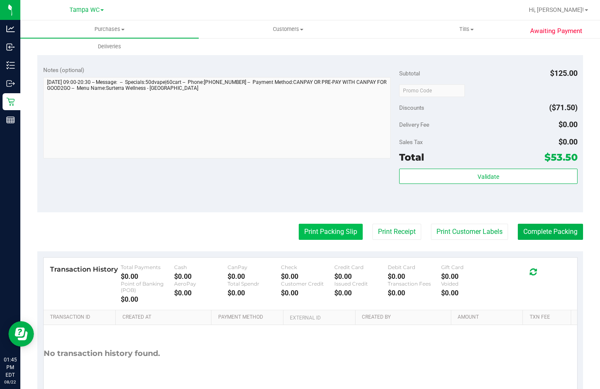
click at [321, 240] on button "Print Packing Slip" at bounding box center [331, 232] width 64 height 16
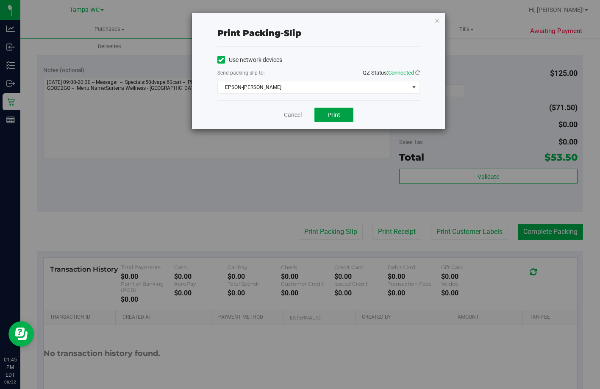
click at [340, 112] on button "Print" at bounding box center [334, 115] width 39 height 14
click at [291, 115] on link "Cancel" at bounding box center [293, 115] width 18 height 9
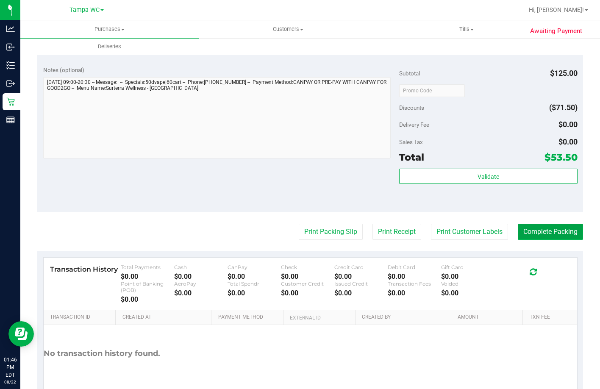
click at [554, 240] on button "Complete Packing" at bounding box center [550, 232] width 65 height 16
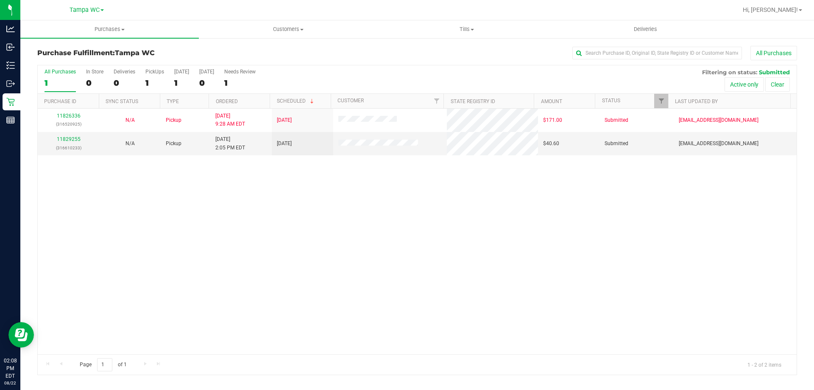
click at [457, 212] on div "11826336 (316520925) N/A Pickup 8/22/2025 9:28 AM EDT 8/22/2025 $171.00 Submitt…" at bounding box center [417, 231] width 759 height 245
click at [132, 172] on div "11826336 (316520925) N/A Pickup 8/22/2025 9:28 AM EDT 8/22/2025 $171.00 Submitt…" at bounding box center [417, 231] width 759 height 245
click at [67, 136] on div "11829255 (316610233)" at bounding box center [68, 143] width 51 height 16
click at [74, 137] on link "11829255" at bounding box center [69, 139] width 24 height 6
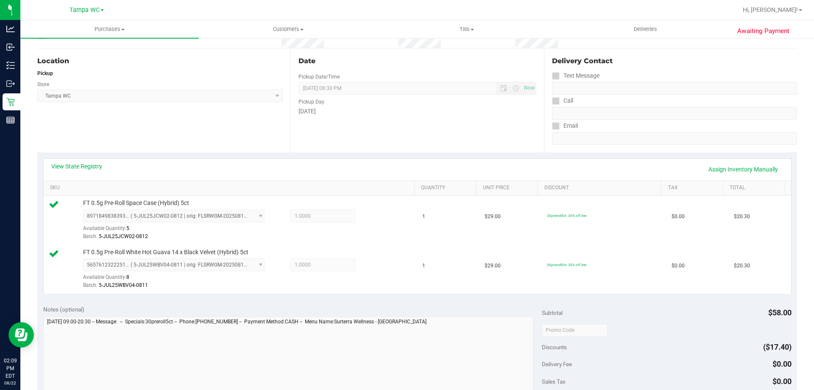
scroll to position [212, 0]
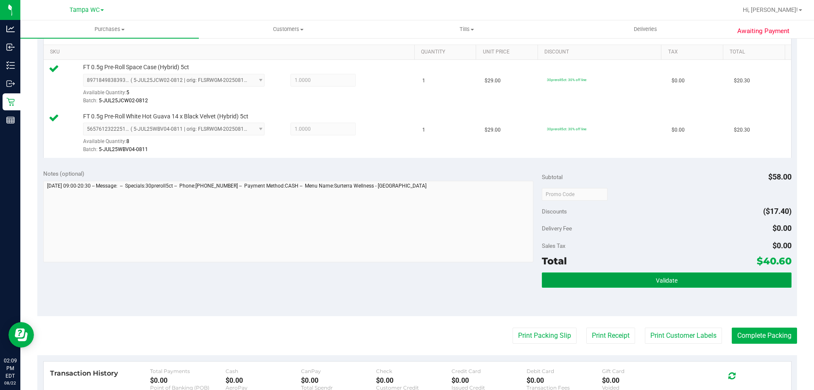
click at [629, 273] on button "Validate" at bounding box center [666, 279] width 249 height 15
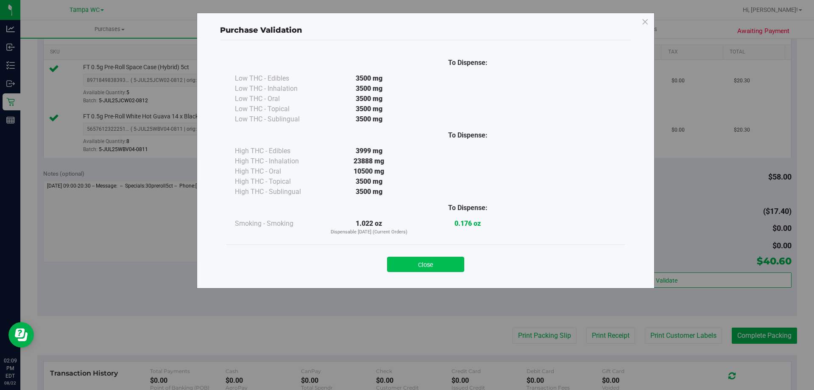
click at [432, 269] on button "Close" at bounding box center [425, 263] width 77 height 15
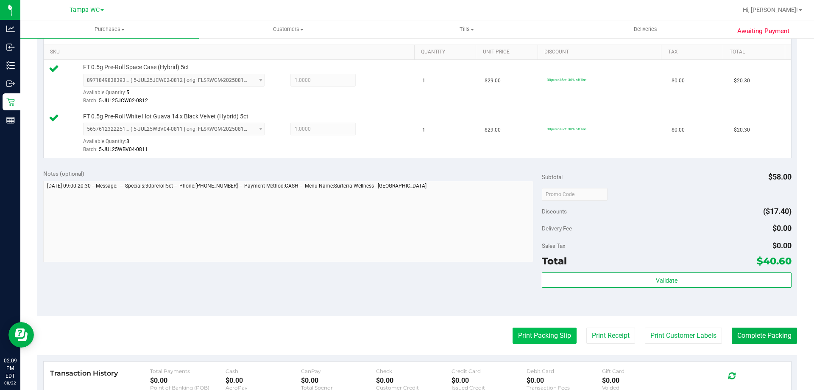
click at [552, 335] on button "Print Packing Slip" at bounding box center [544, 335] width 64 height 16
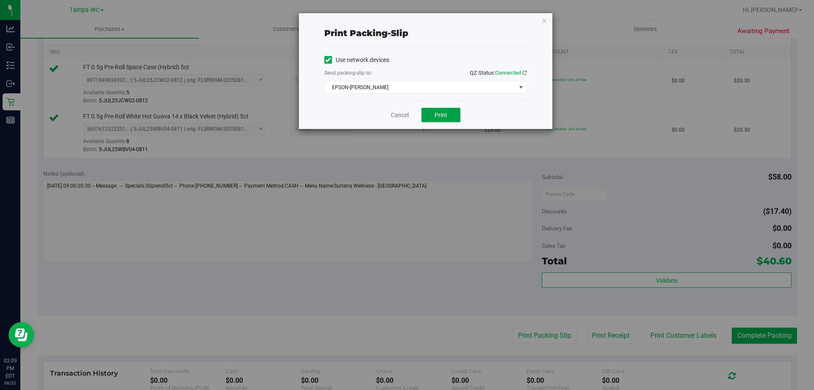
click at [452, 111] on button "Print" at bounding box center [440, 115] width 39 height 14
click at [442, 114] on span "Print" at bounding box center [440, 114] width 13 height 7
click at [448, 119] on button "Print" at bounding box center [440, 115] width 39 height 14
click at [404, 114] on link "Cancel" at bounding box center [400, 115] width 18 height 9
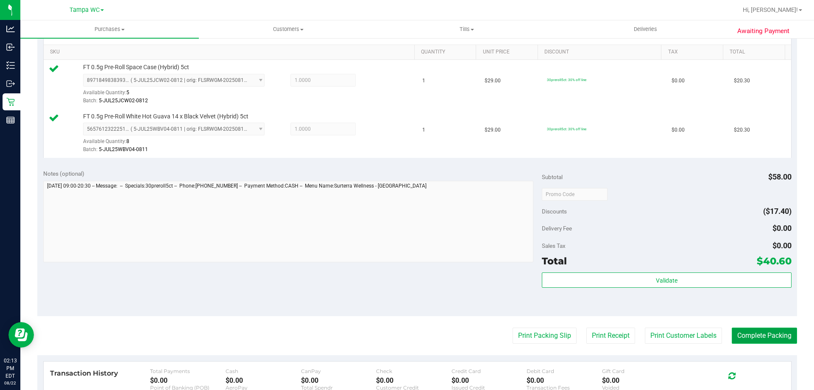
click at [759, 339] on button "Complete Packing" at bounding box center [764, 335] width 65 height 16
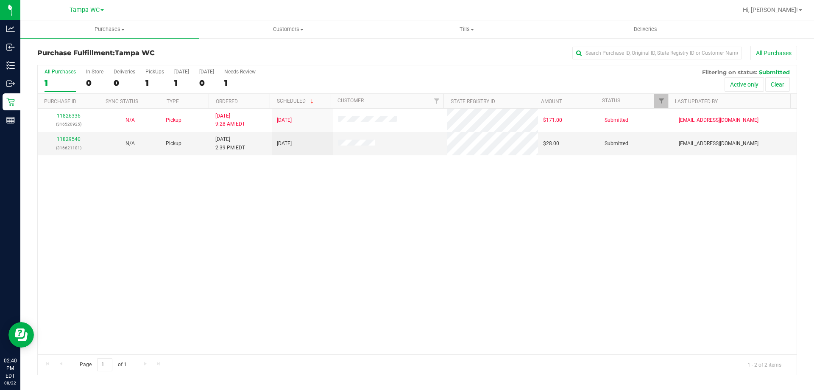
click at [206, 199] on div "11826336 (316520925) N/A Pickup 8/22/2025 9:28 AM EDT 8/22/2025 $171.00 Submitt…" at bounding box center [417, 231] width 759 height 245
click at [73, 137] on link "11829540" at bounding box center [69, 139] width 24 height 6
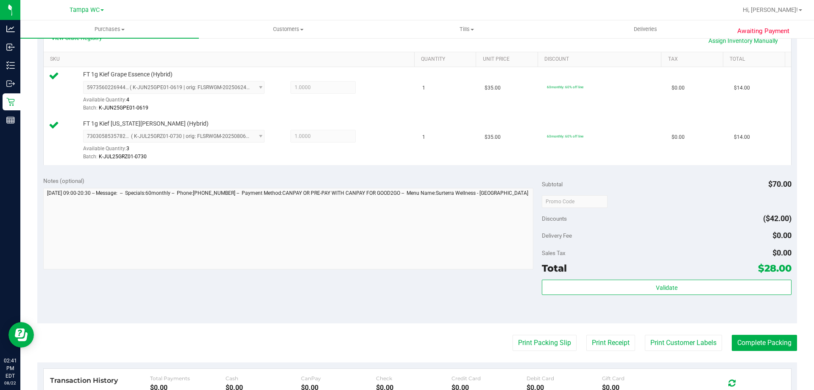
scroll to position [353, 0]
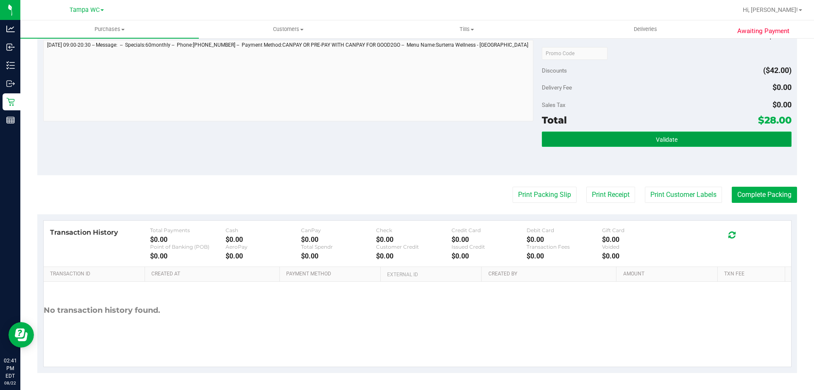
click at [645, 137] on button "Validate" at bounding box center [666, 138] width 249 height 15
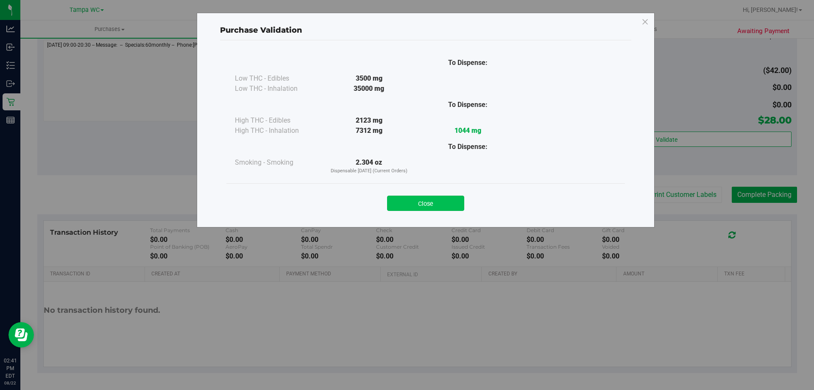
click at [438, 205] on button "Close" at bounding box center [425, 202] width 77 height 15
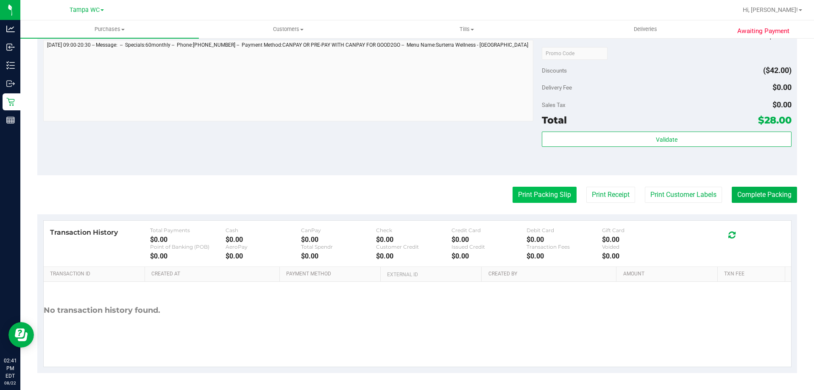
click at [540, 202] on button "Print Packing Slip" at bounding box center [544, 195] width 64 height 16
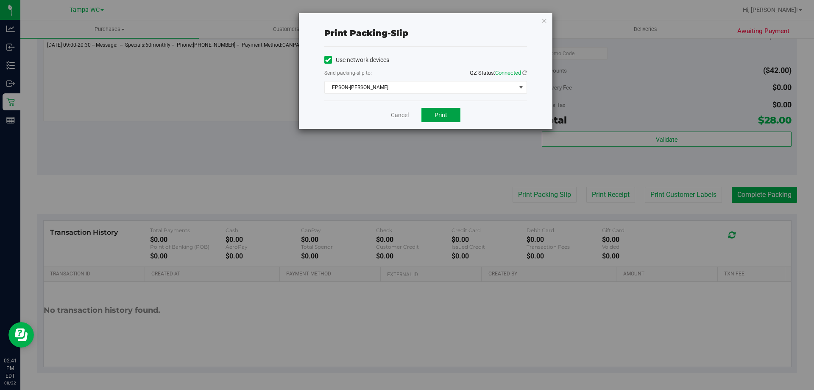
click at [450, 119] on button "Print" at bounding box center [440, 115] width 39 height 14
click at [396, 111] on link "Cancel" at bounding box center [400, 115] width 18 height 9
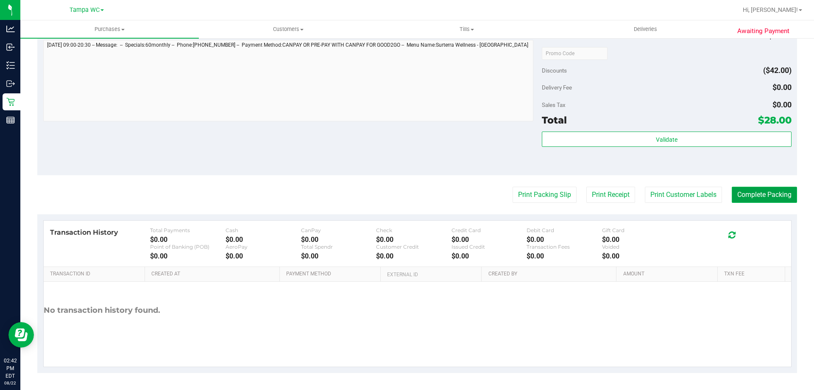
click at [763, 203] on button "Complete Packing" at bounding box center [764, 195] width 65 height 16
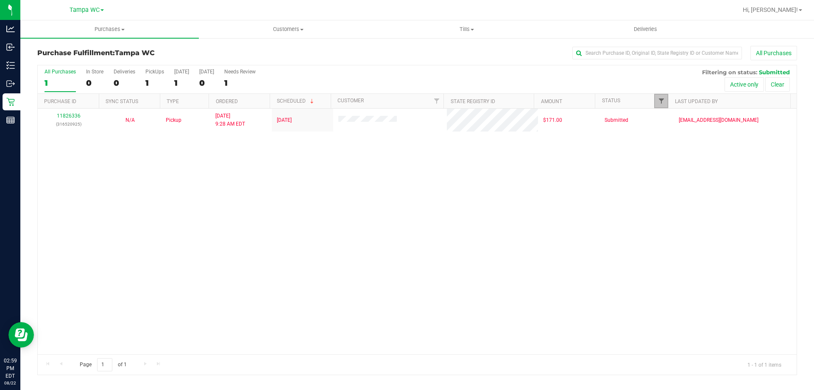
click at [662, 104] on span "Filter" at bounding box center [661, 100] width 7 height 7
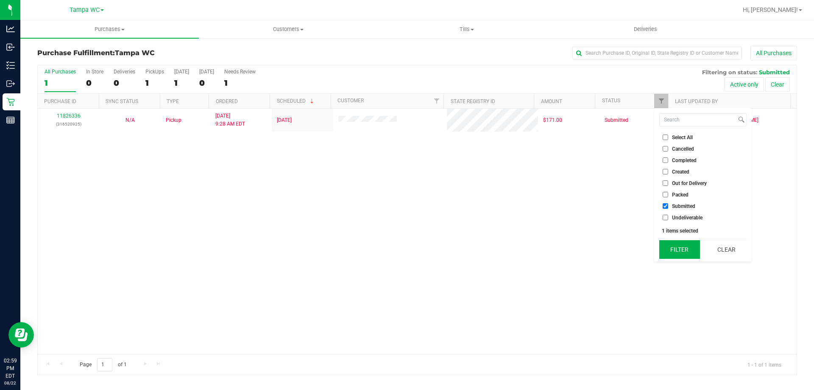
click at [677, 250] on button "Filter" at bounding box center [679, 249] width 41 height 19
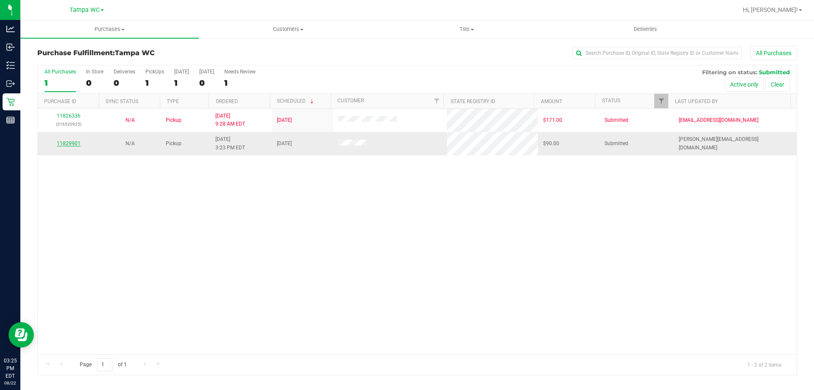
click at [73, 145] on link "11829901" at bounding box center [69, 143] width 24 height 6
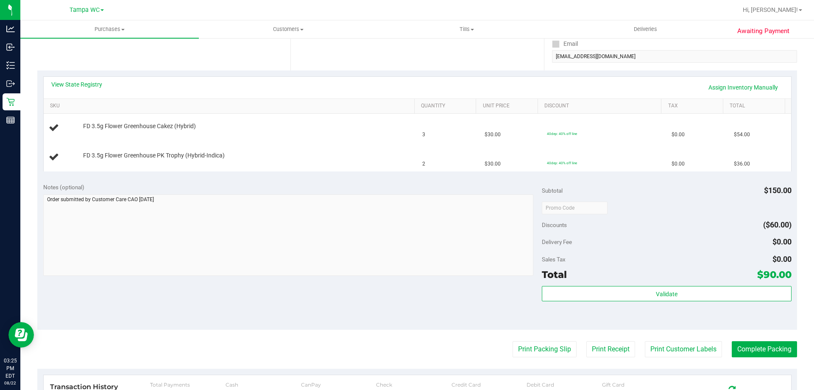
scroll to position [170, 0]
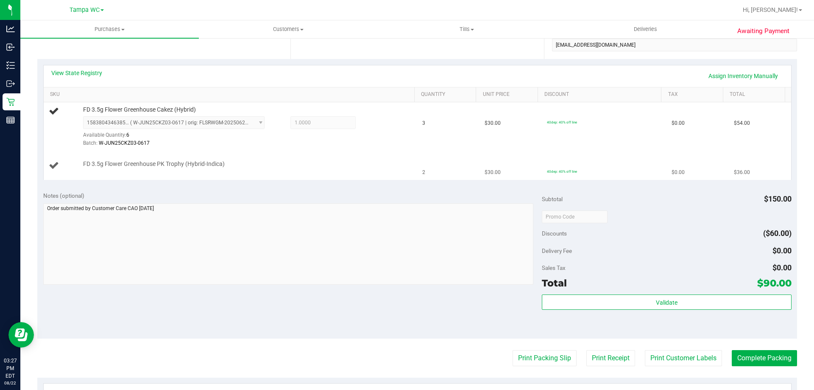
click at [457, 159] on td "2" at bounding box center [448, 165] width 62 height 28
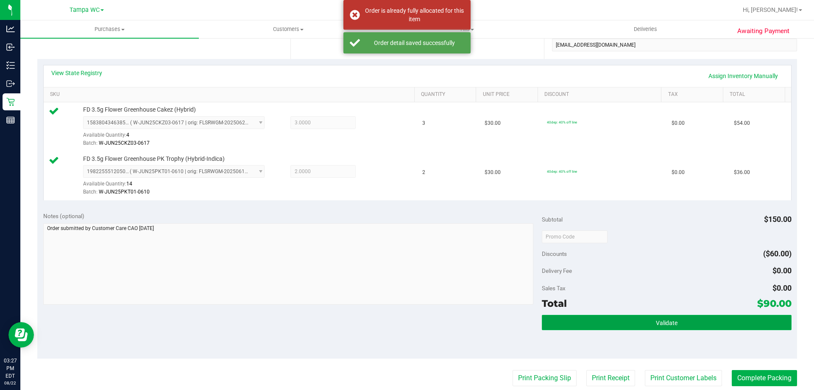
click at [677, 319] on button "Validate" at bounding box center [666, 322] width 249 height 15
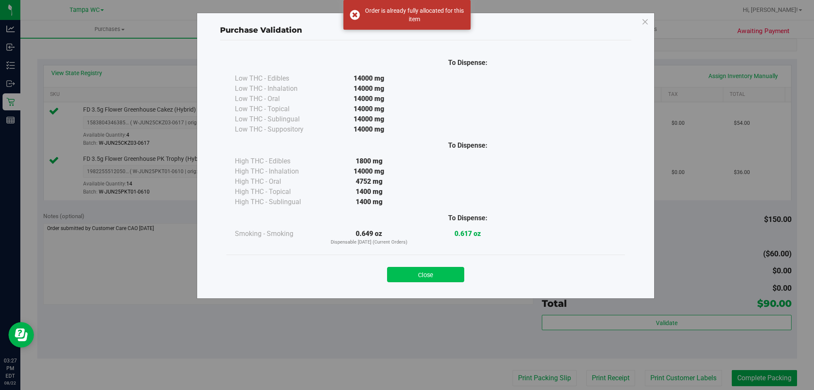
click at [454, 269] on button "Close" at bounding box center [425, 274] width 77 height 15
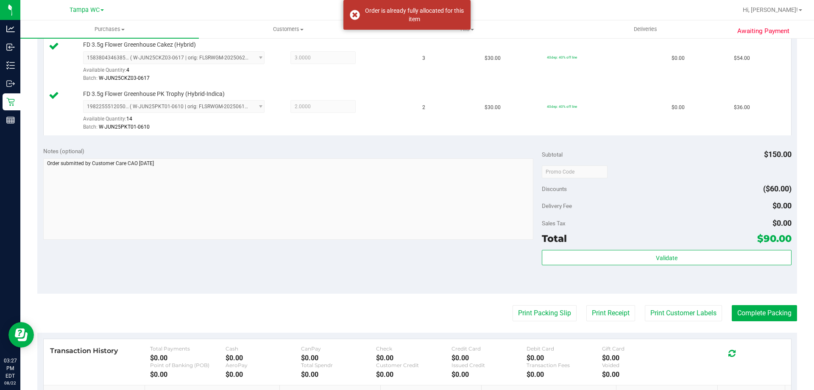
scroll to position [254, 0]
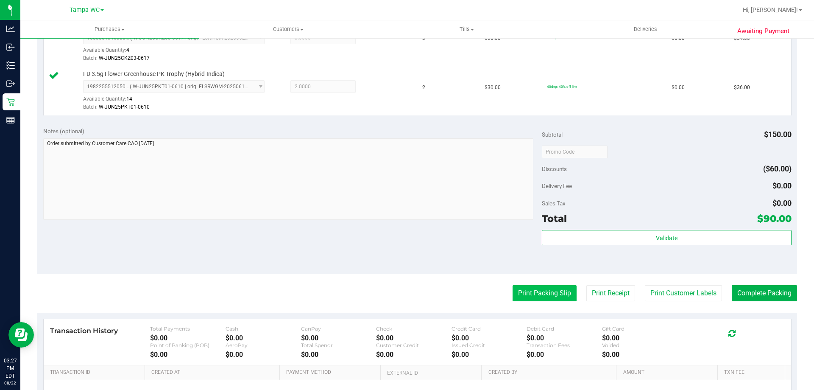
click at [554, 295] on button "Print Packing Slip" at bounding box center [544, 293] width 64 height 16
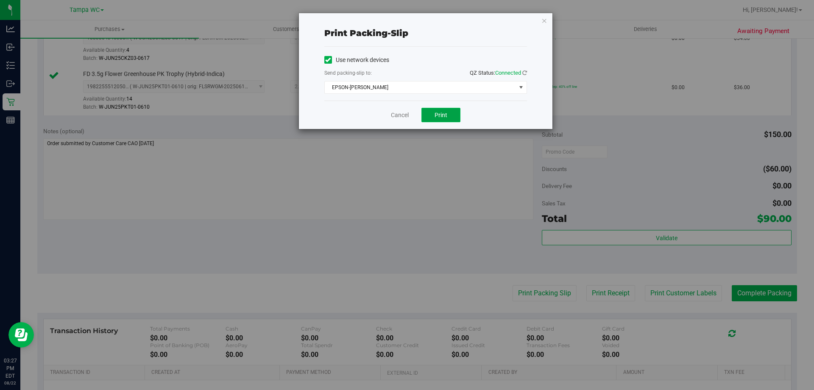
click at [435, 120] on button "Print" at bounding box center [440, 115] width 39 height 14
click at [393, 114] on link "Cancel" at bounding box center [400, 115] width 18 height 9
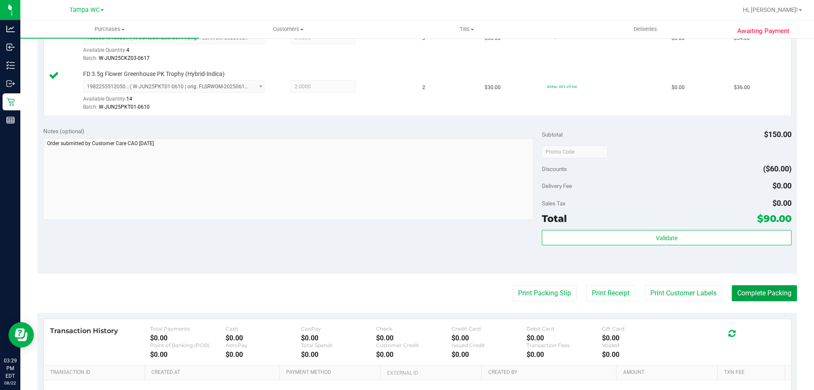
click at [744, 285] on button "Complete Packing" at bounding box center [764, 293] width 65 height 16
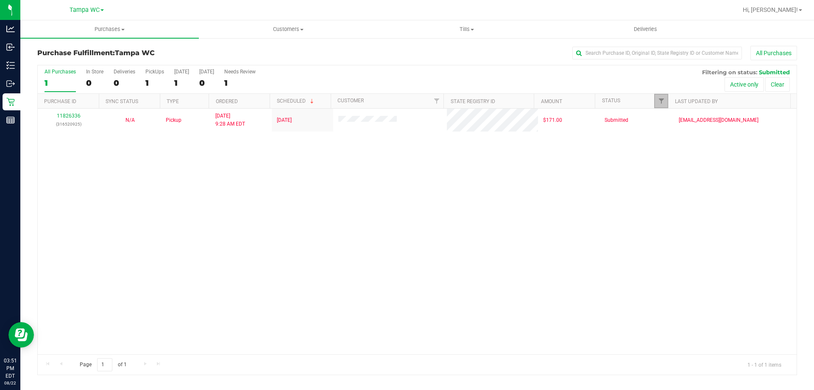
click at [660, 107] on link "Filter" at bounding box center [661, 101] width 14 height 14
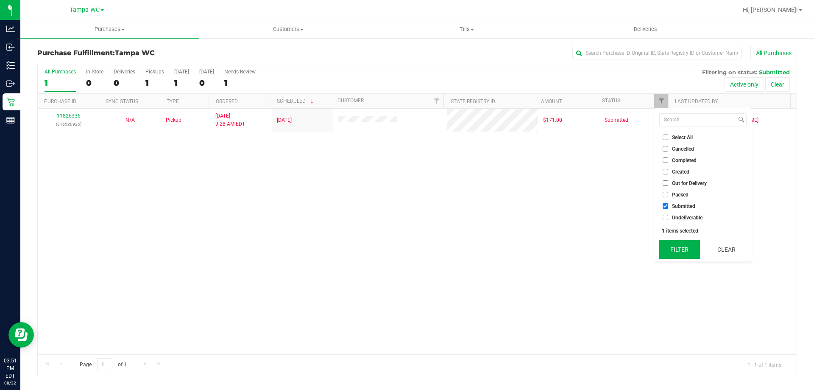
click at [685, 248] on button "Filter" at bounding box center [679, 249] width 41 height 19
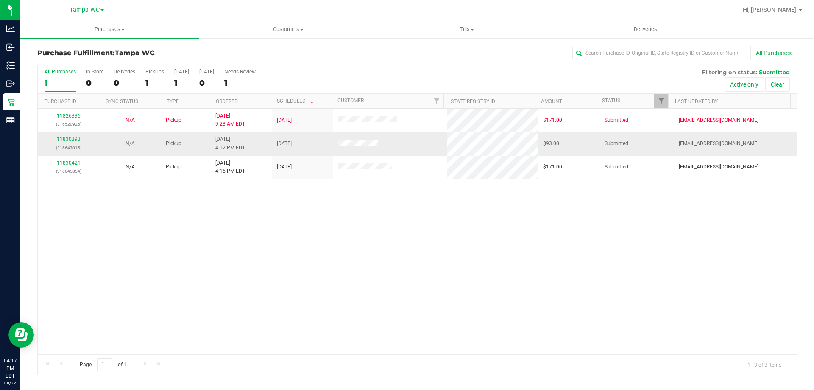
click at [74, 134] on td "11830393 (316647015)" at bounding box center [68, 143] width 61 height 23
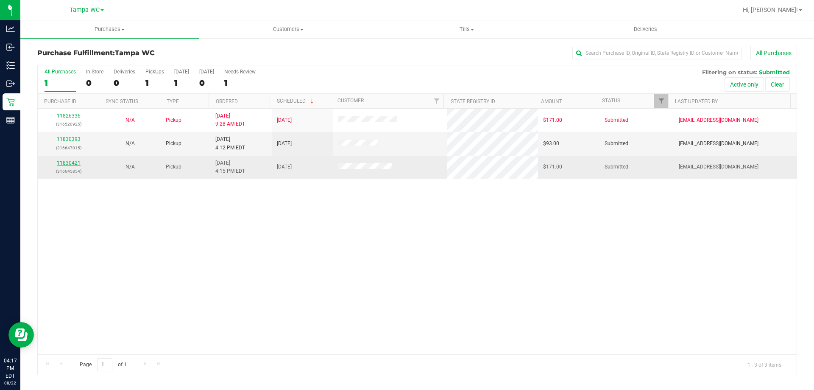
click at [70, 162] on link "11830421" at bounding box center [69, 163] width 24 height 6
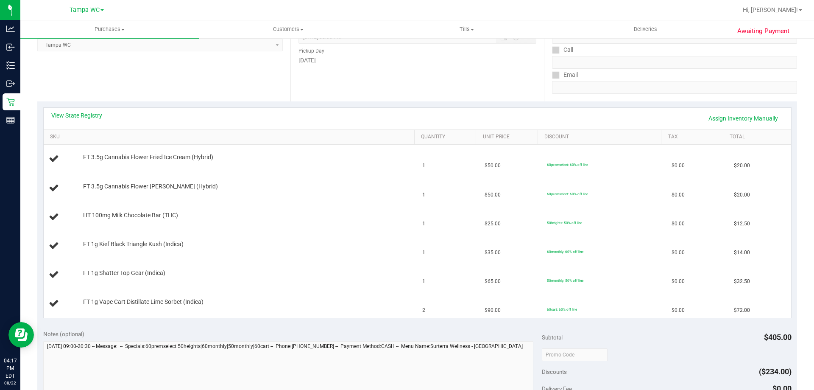
scroll to position [339, 0]
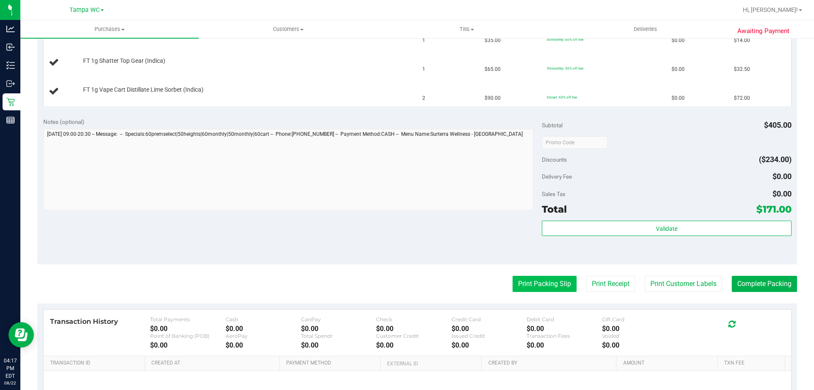
click at [538, 281] on button "Print Packing Slip" at bounding box center [544, 284] width 64 height 16
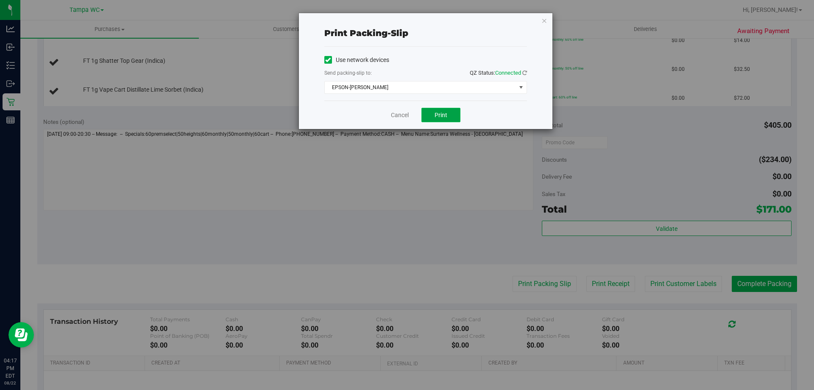
click at [433, 112] on button "Print" at bounding box center [440, 115] width 39 height 14
click at [404, 111] on link "Cancel" at bounding box center [400, 115] width 18 height 9
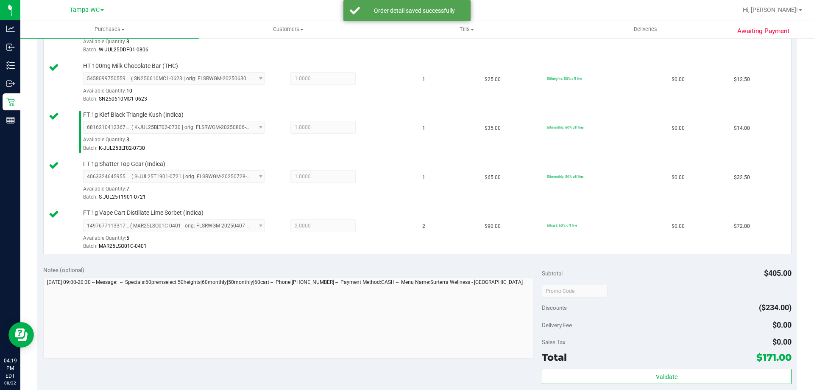
scroll to position [549, 0]
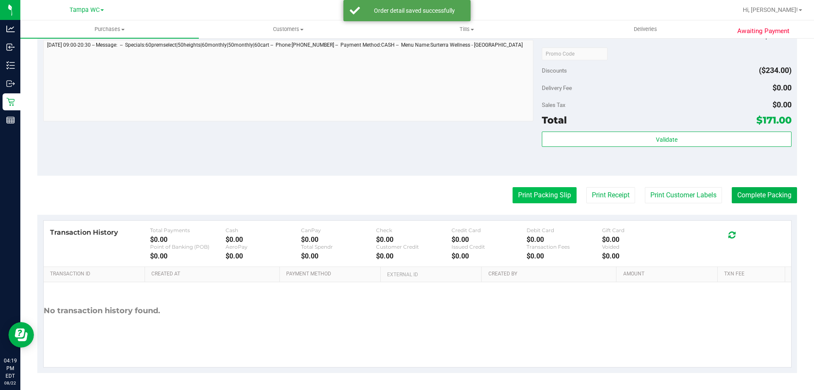
click at [532, 200] on button "Print Packing Slip" at bounding box center [544, 195] width 64 height 16
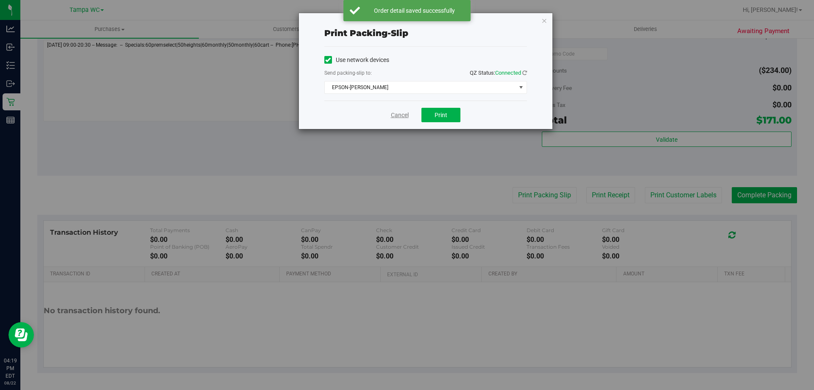
click at [408, 115] on link "Cancel" at bounding box center [400, 115] width 18 height 9
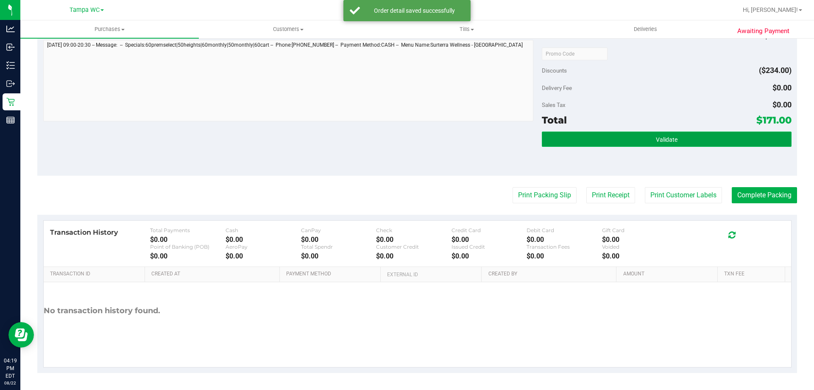
click at [593, 134] on button "Validate" at bounding box center [666, 138] width 249 height 15
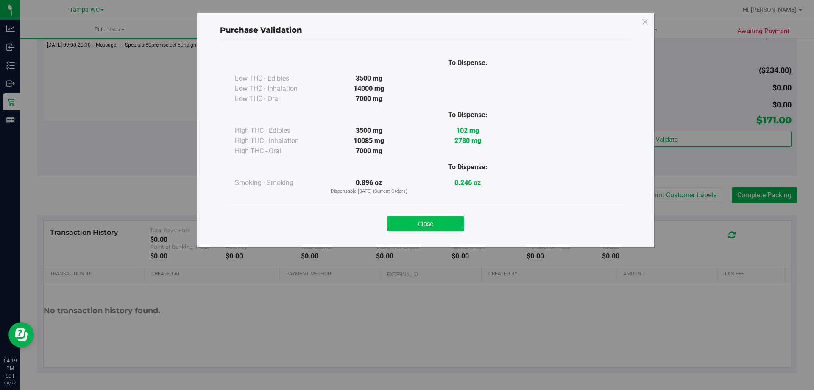
click at [439, 227] on button "Close" at bounding box center [425, 223] width 77 height 15
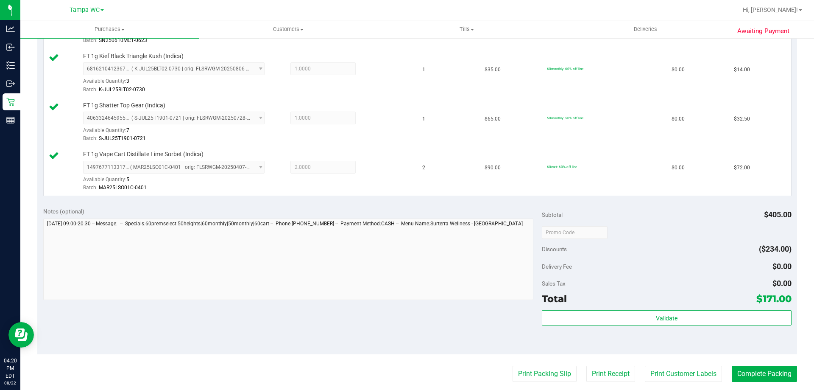
scroll to position [506, 0]
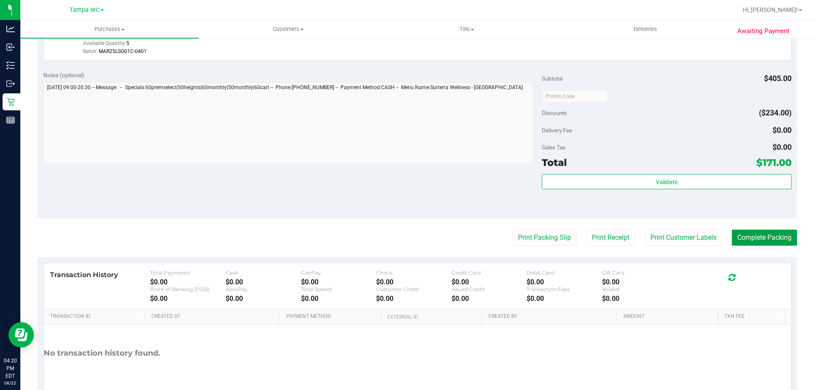
click at [787, 241] on button "Complete Packing" at bounding box center [764, 237] width 65 height 16
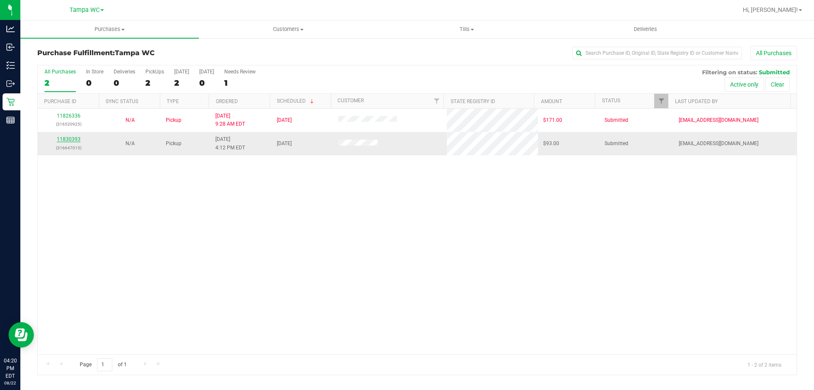
click at [69, 139] on link "11830393" at bounding box center [69, 139] width 24 height 6
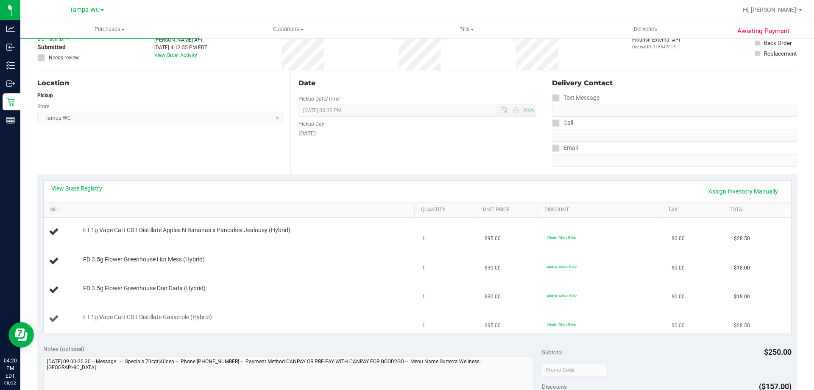
scroll to position [212, 0]
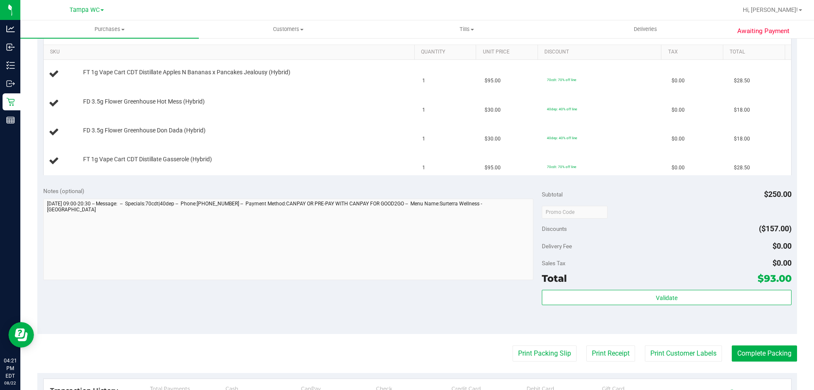
click at [221, 301] on div "Notes (optional) Subtotal $250.00 Discounts ($157.00) Delivery Fee $0.00 Sales …" at bounding box center [417, 257] width 760 height 153
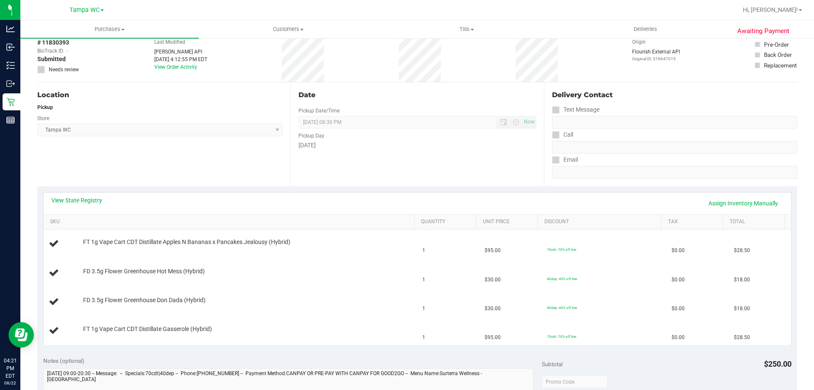
click at [339, 203] on div "View State Registry Assign Inventory Manually" at bounding box center [417, 203] width 732 height 14
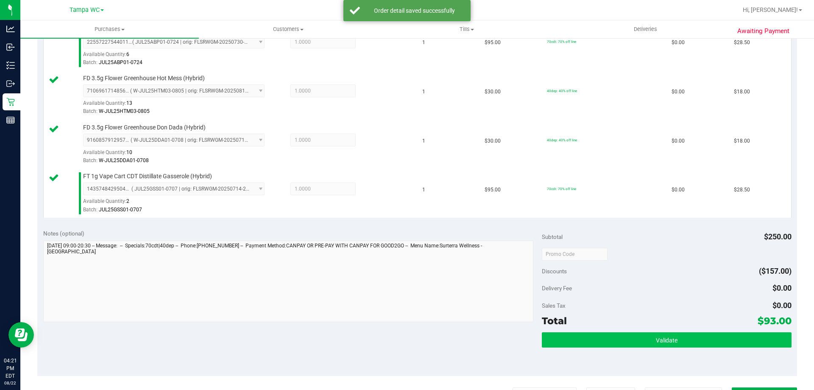
scroll to position [382, 0]
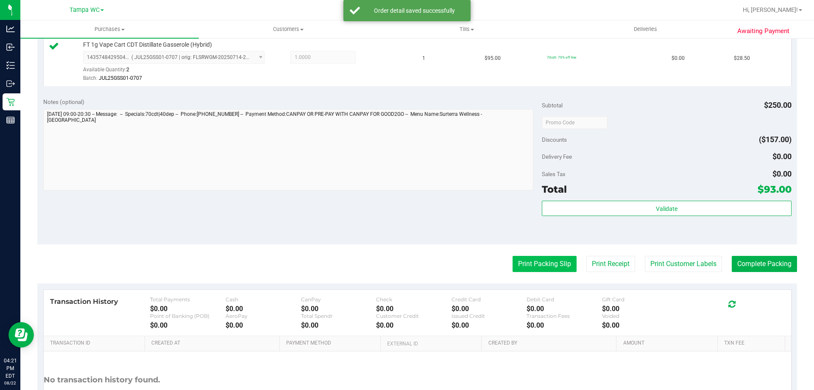
click at [566, 261] on button "Print Packing Slip" at bounding box center [544, 264] width 64 height 16
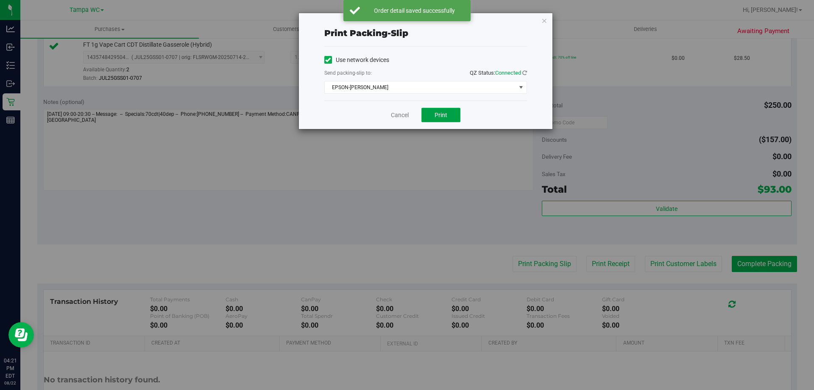
click at [448, 118] on button "Print" at bounding box center [440, 115] width 39 height 14
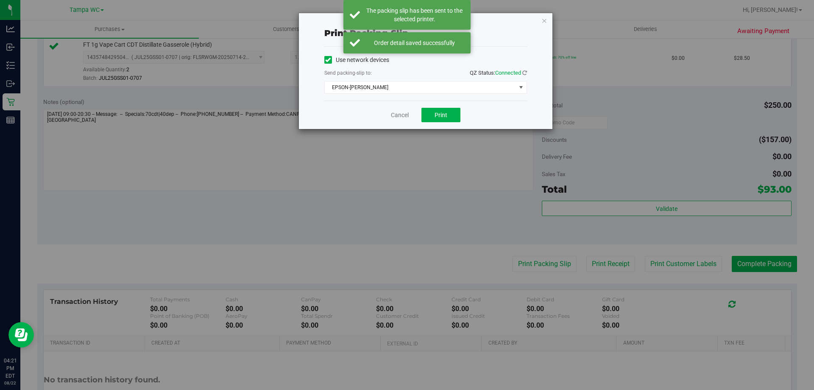
click at [412, 117] on div "Cancel Print" at bounding box center [425, 114] width 203 height 28
click at [403, 116] on link "Cancel" at bounding box center [400, 115] width 18 height 9
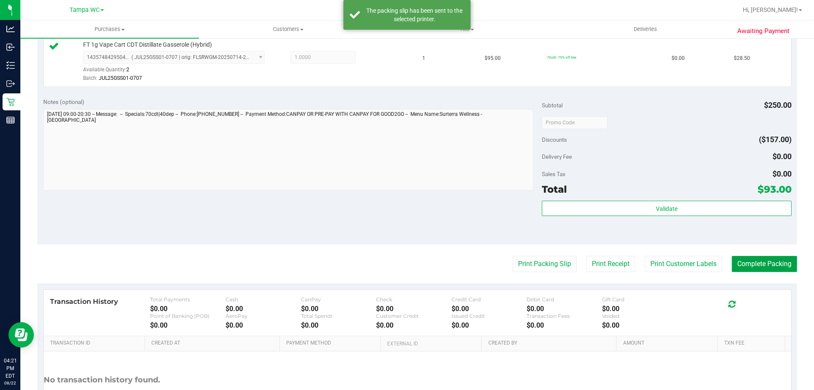
click at [732, 258] on button "Complete Packing" at bounding box center [764, 264] width 65 height 16
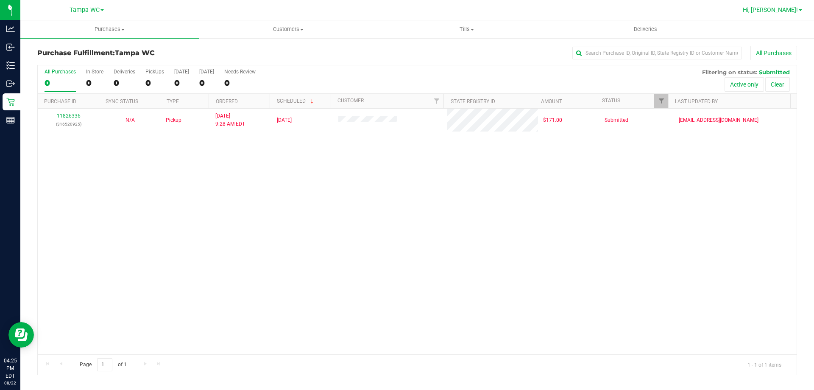
click at [792, 13] on span "Hi, [PERSON_NAME]!" at bounding box center [770, 9] width 55 height 7
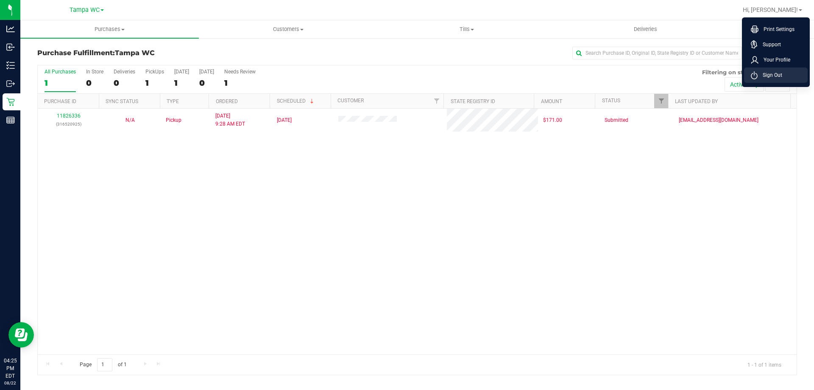
click at [777, 74] on span "Sign Out" at bounding box center [770, 75] width 25 height 8
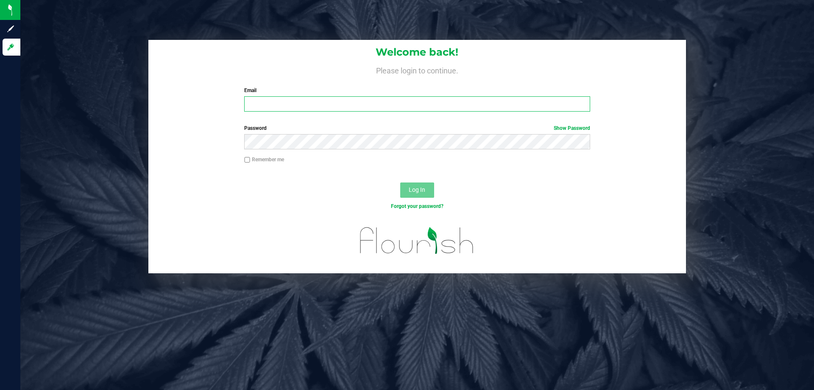
click at [383, 100] on input "Email" at bounding box center [416, 103] width 345 height 15
type input "sswenson@liveparallel.com"
click at [400, 182] on button "Log In" at bounding box center [417, 189] width 34 height 15
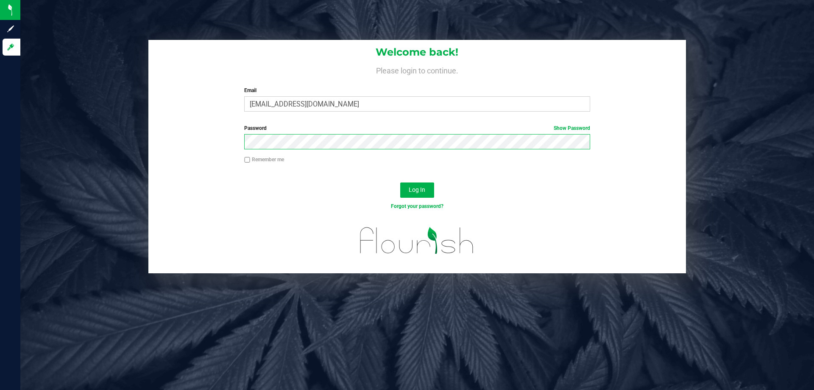
click at [400, 182] on button "Log In" at bounding box center [417, 189] width 34 height 15
